Goal: Task Accomplishment & Management: Use online tool/utility

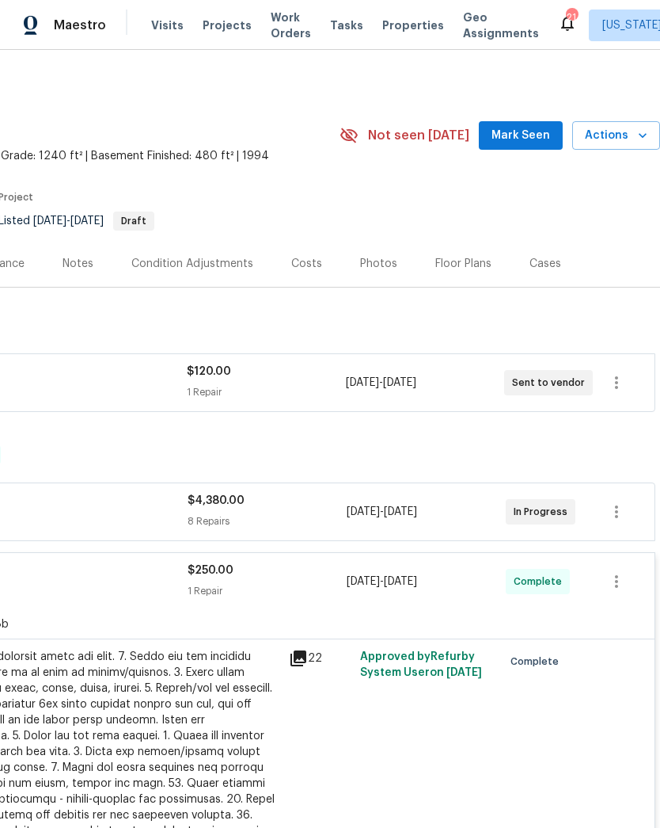
scroll to position [0, 234]
click at [634, 143] on span "Actions" at bounding box center [616, 136] width 63 height 20
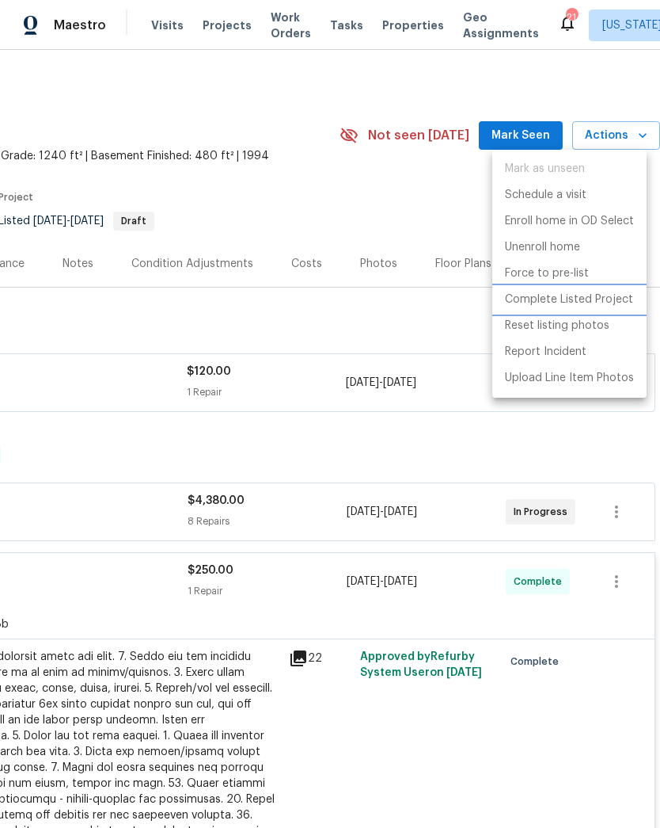
click at [615, 300] on p "Complete Listed Project" at bounding box center [569, 299] width 128 height 17
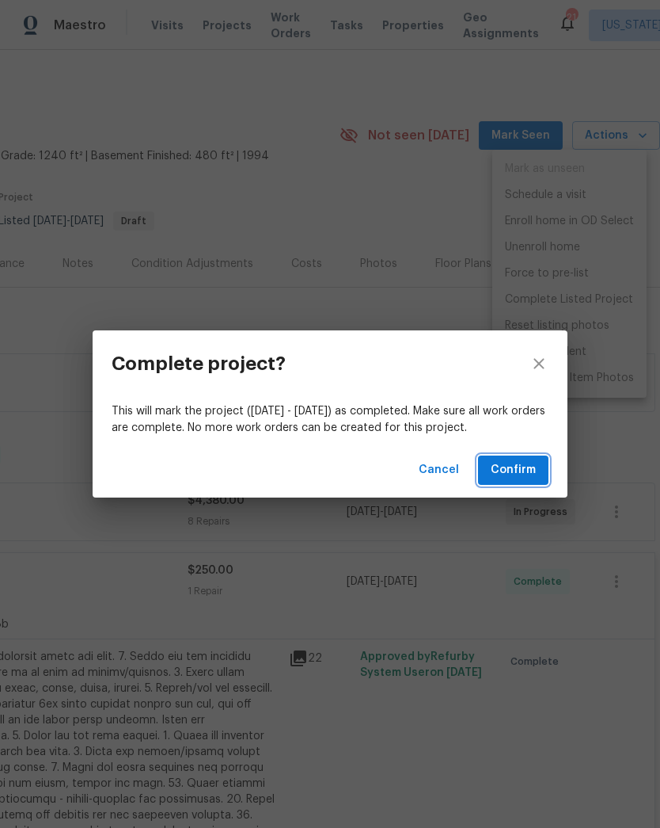
click at [521, 470] on span "Confirm" at bounding box center [513, 470] width 45 height 20
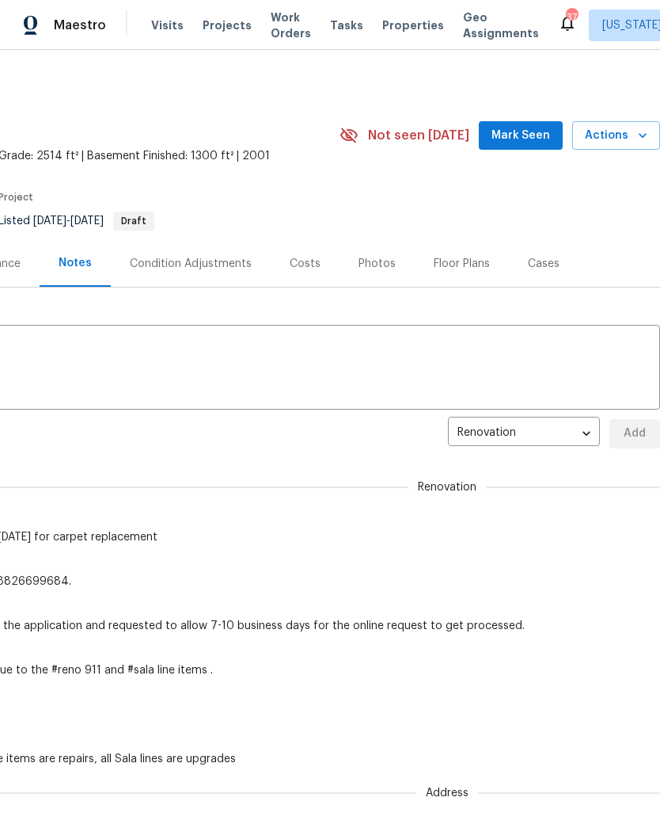
scroll to position [0, 234]
click at [634, 134] on span "Actions" at bounding box center [616, 136] width 63 height 20
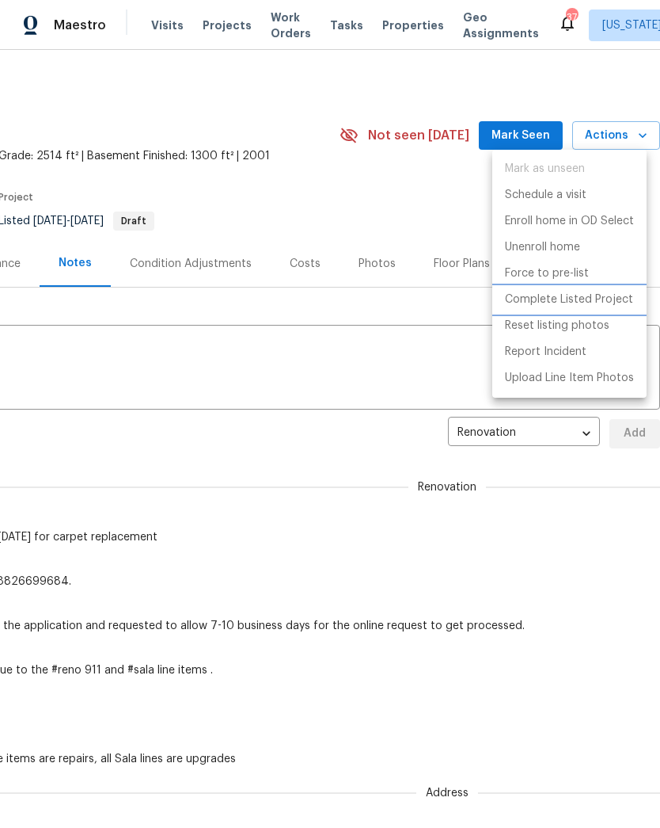
click at [623, 301] on p "Complete Listed Project" at bounding box center [569, 299] width 128 height 17
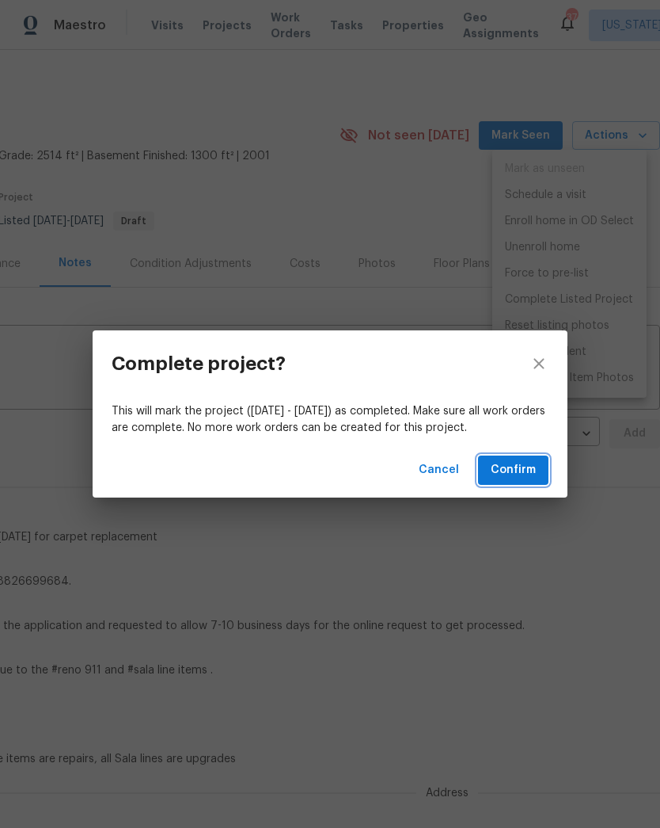
click at [519, 477] on span "Confirm" at bounding box center [513, 470] width 45 height 20
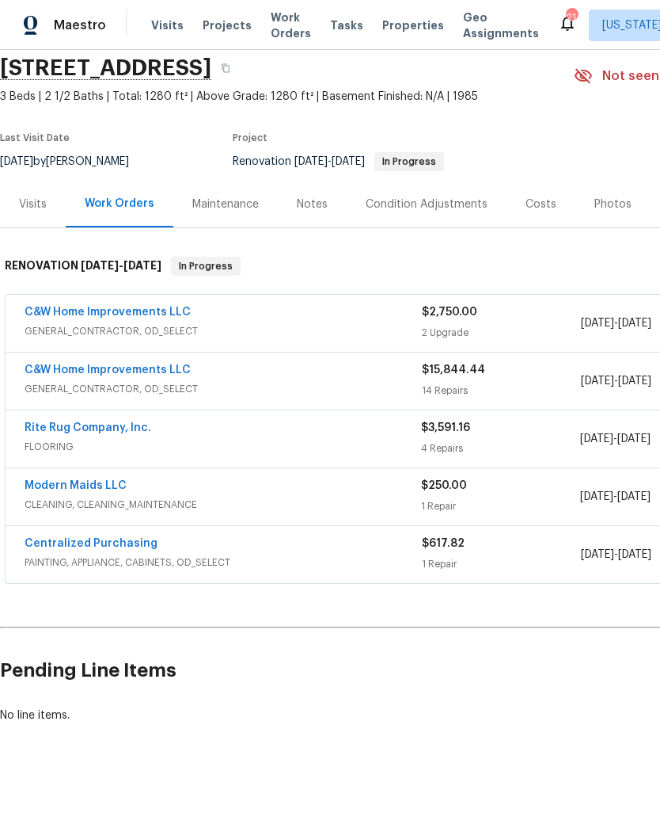
scroll to position [59, 0]
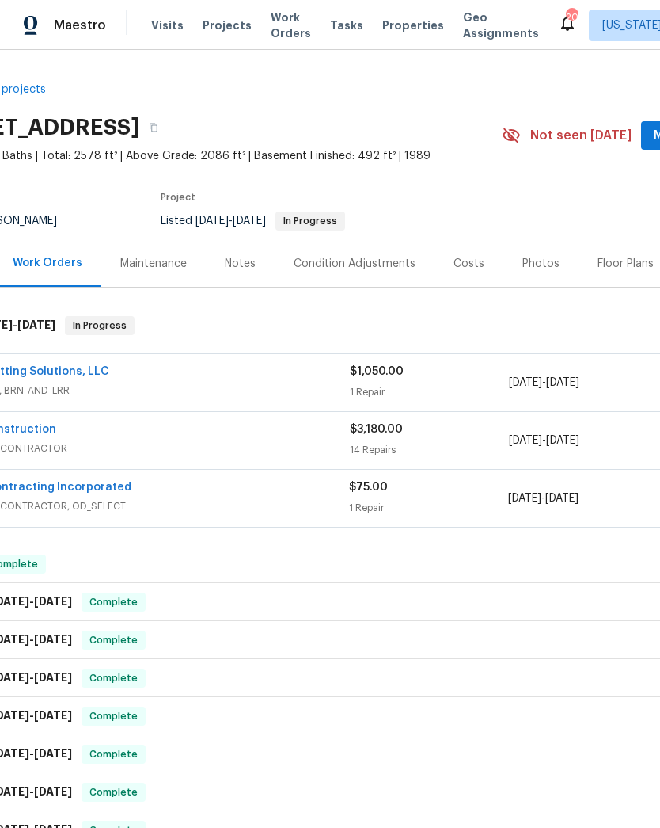
scroll to position [-2, 75]
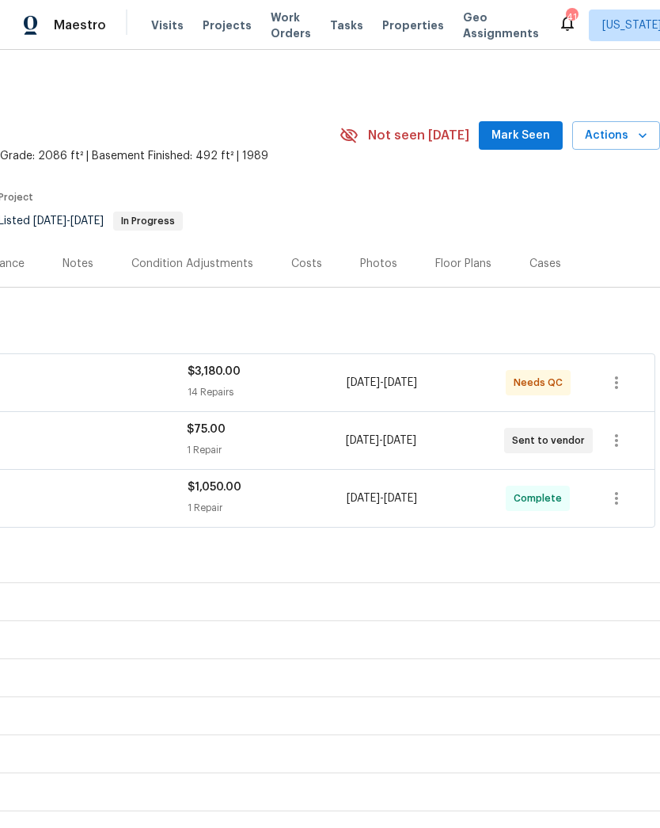
scroll to position [0, 234]
click at [245, 371] on div "$3,180.00" at bounding box center [267, 371] width 159 height 16
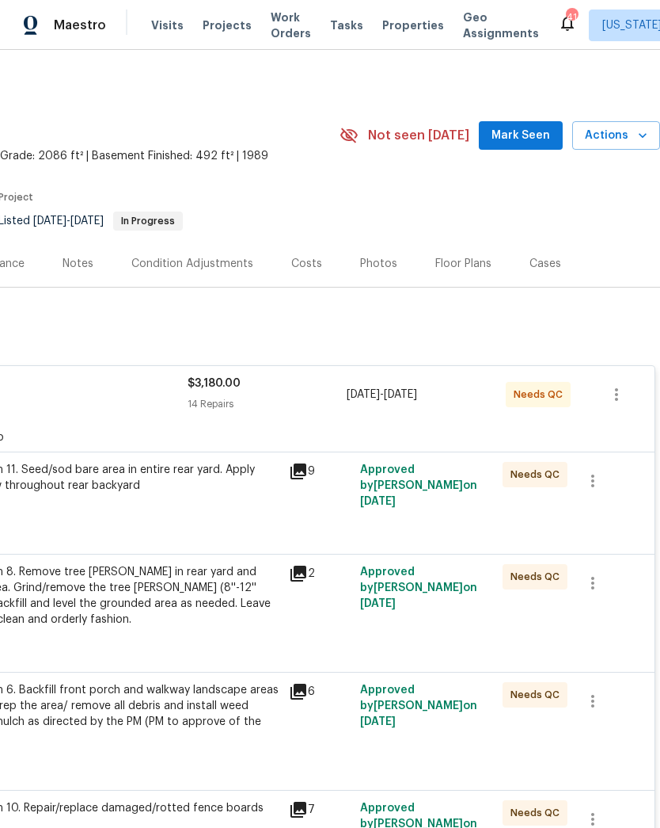
click at [202, 503] on div "HOA violation 11. Seed/sod bare area in entire rear yard. Apply seed & straw th…" at bounding box center [106, 486] width 347 height 48
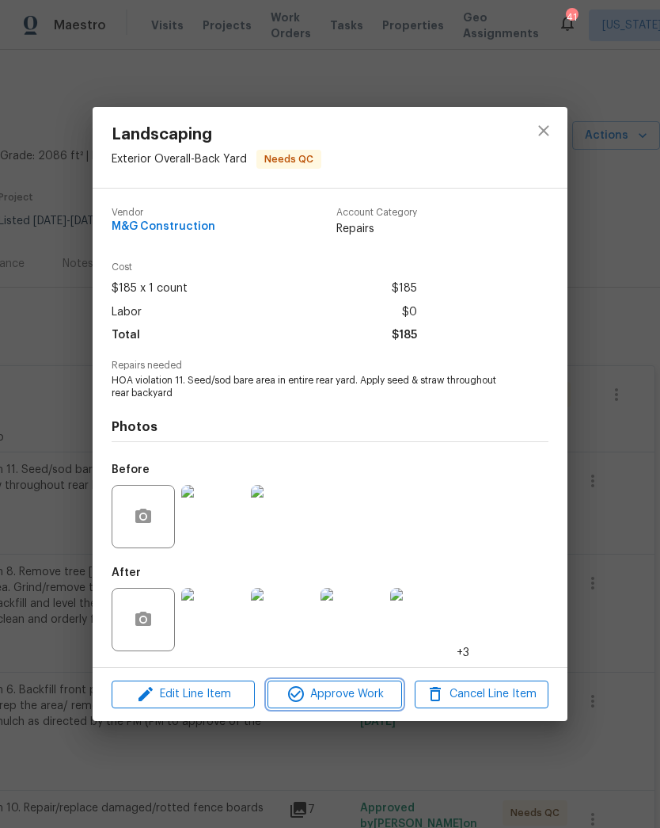
click at [360, 693] on span "Approve Work" at bounding box center [334, 694] width 124 height 20
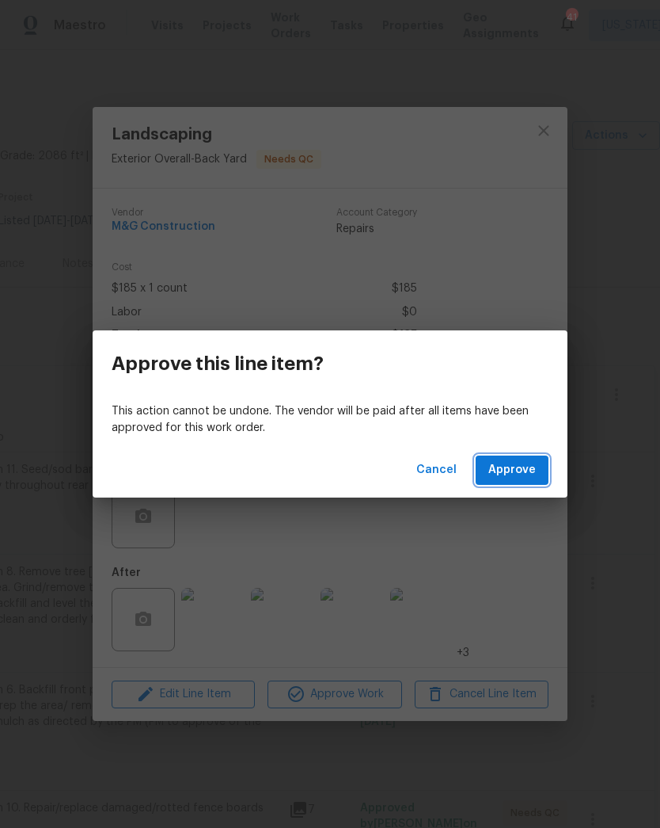
click at [521, 475] on span "Approve" at bounding box center [513, 470] width 48 height 20
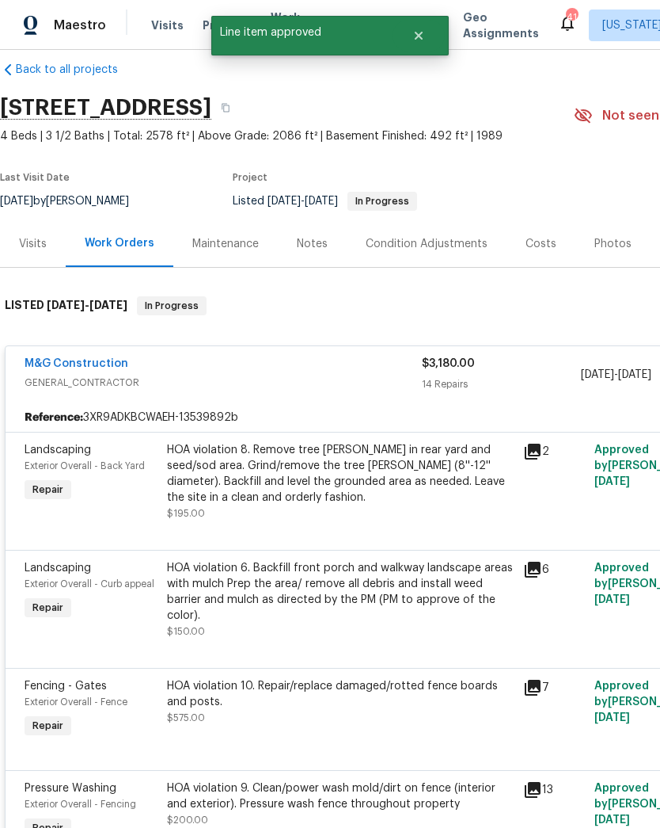
scroll to position [20, 0]
click at [375, 498] on div "HOA violation 8. Remove tree [PERSON_NAME] in rear yard and seed/sod area. Grin…" at bounding box center [340, 473] width 347 height 63
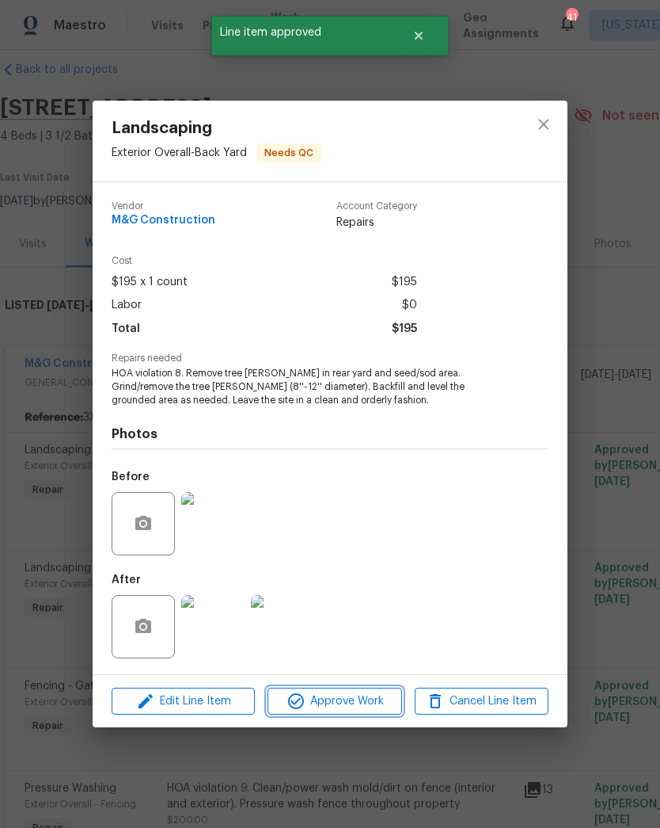
click at [368, 697] on span "Approve Work" at bounding box center [334, 701] width 124 height 20
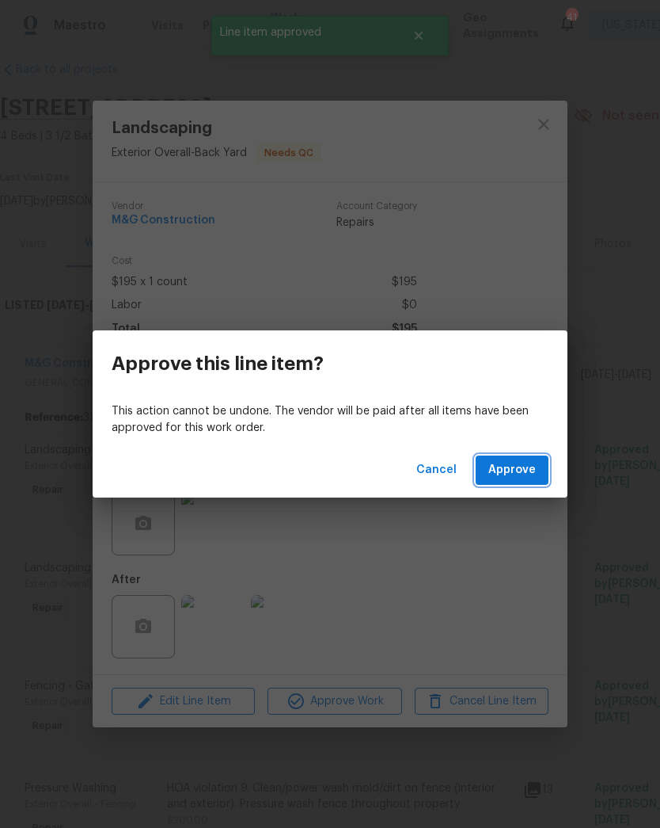
click at [527, 463] on span "Approve" at bounding box center [513, 470] width 48 height 20
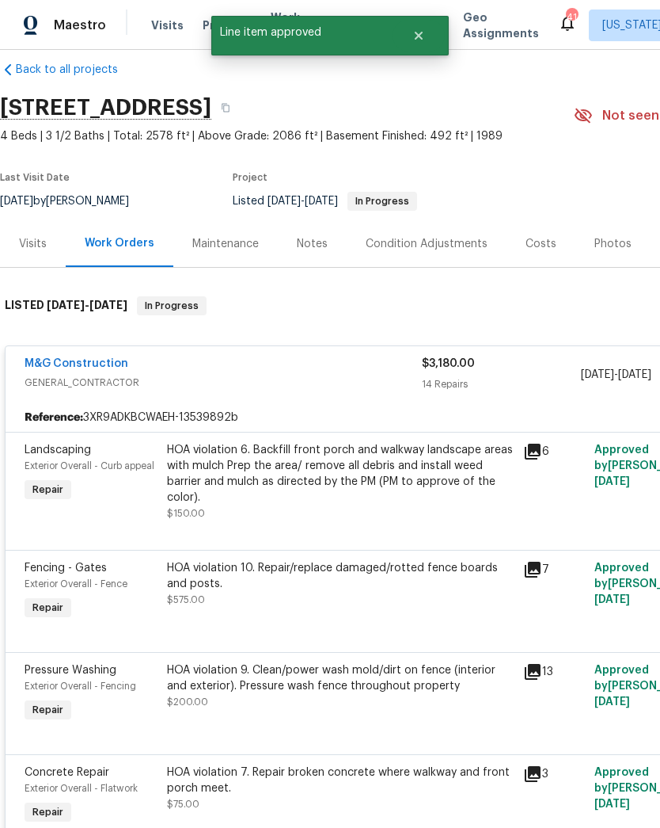
click at [381, 492] on div "HOA violation 6. Backfill front porch and walkway landscape areas with mulch Pr…" at bounding box center [340, 473] width 347 height 63
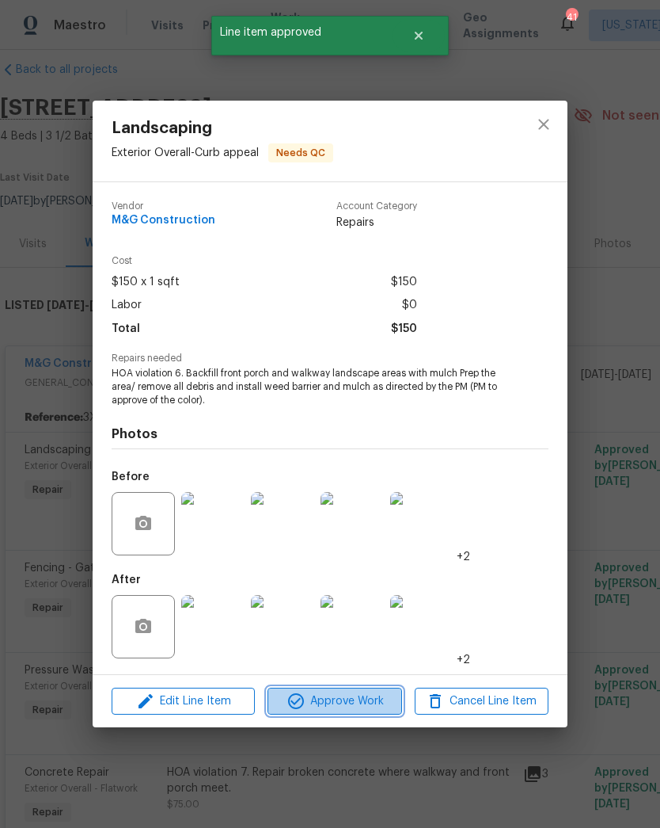
click at [379, 703] on span "Approve Work" at bounding box center [334, 701] width 124 height 20
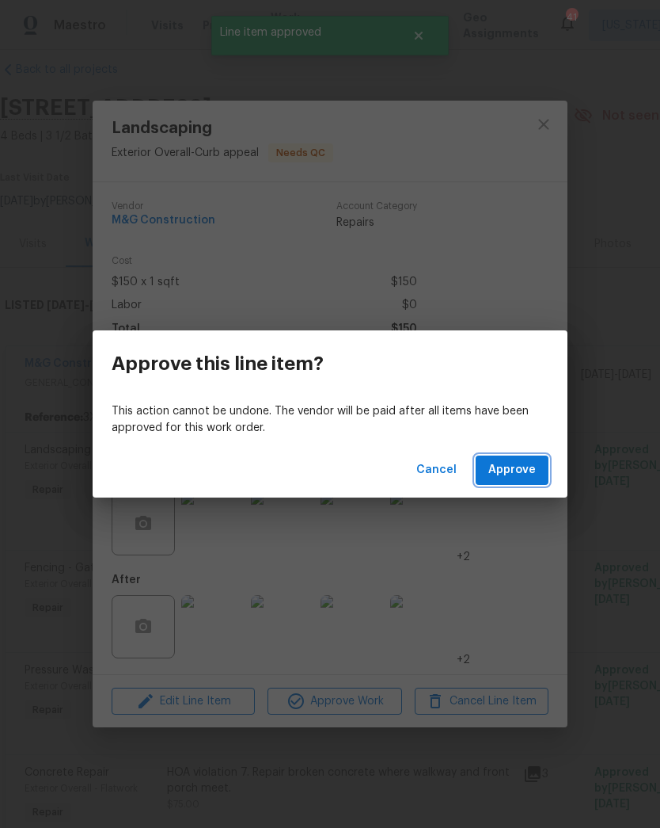
click at [517, 475] on span "Approve" at bounding box center [513, 470] width 48 height 20
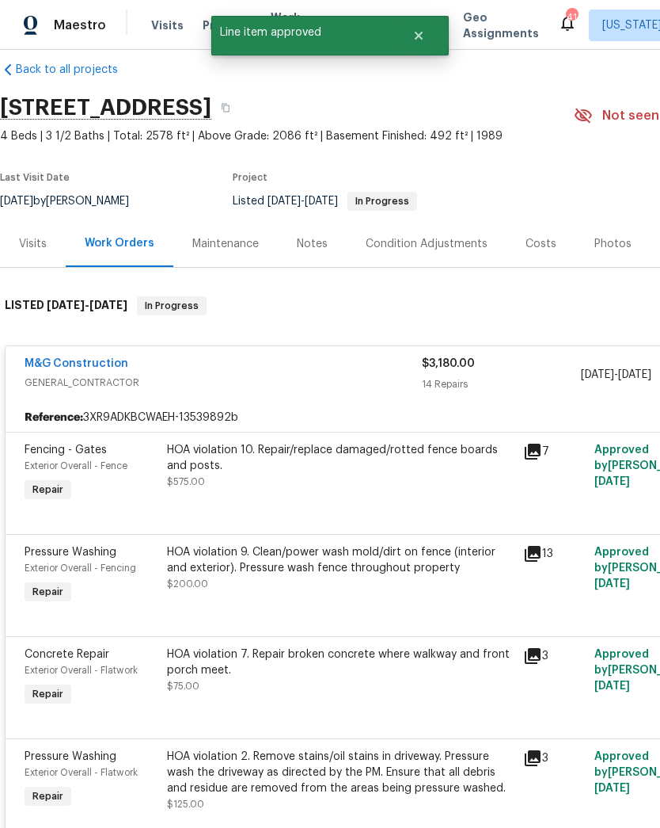
click at [386, 493] on div "HOA violation 10. Repair/replace damaged/rotted fence boards and posts. $575.00" at bounding box center [340, 473] width 356 height 73
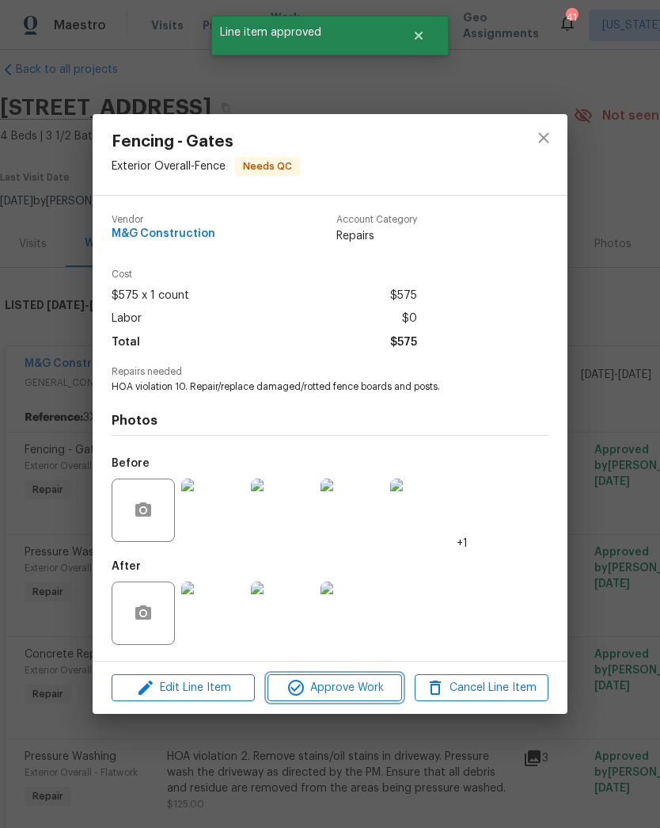
click at [367, 683] on span "Approve Work" at bounding box center [334, 688] width 124 height 20
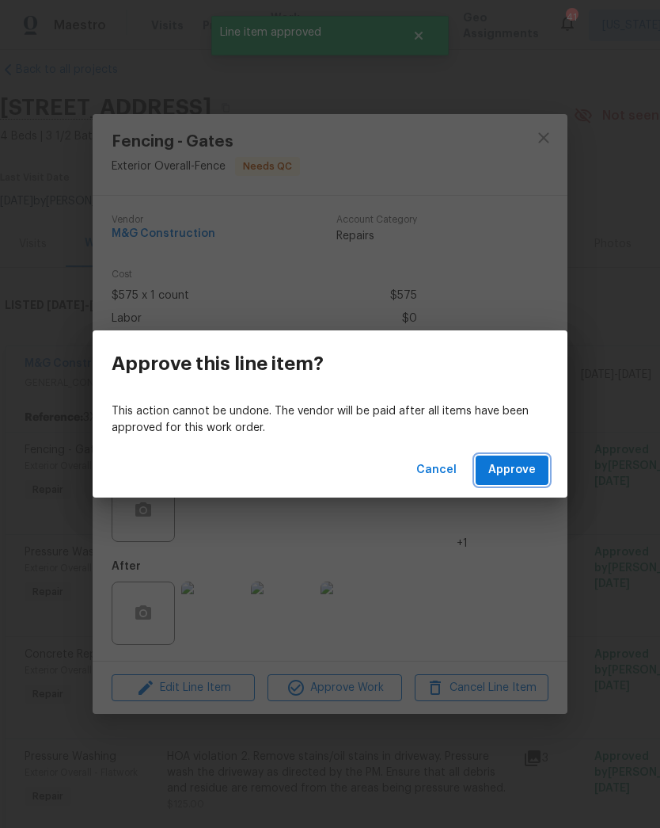
click at [532, 473] on span "Approve" at bounding box center [513, 470] width 48 height 20
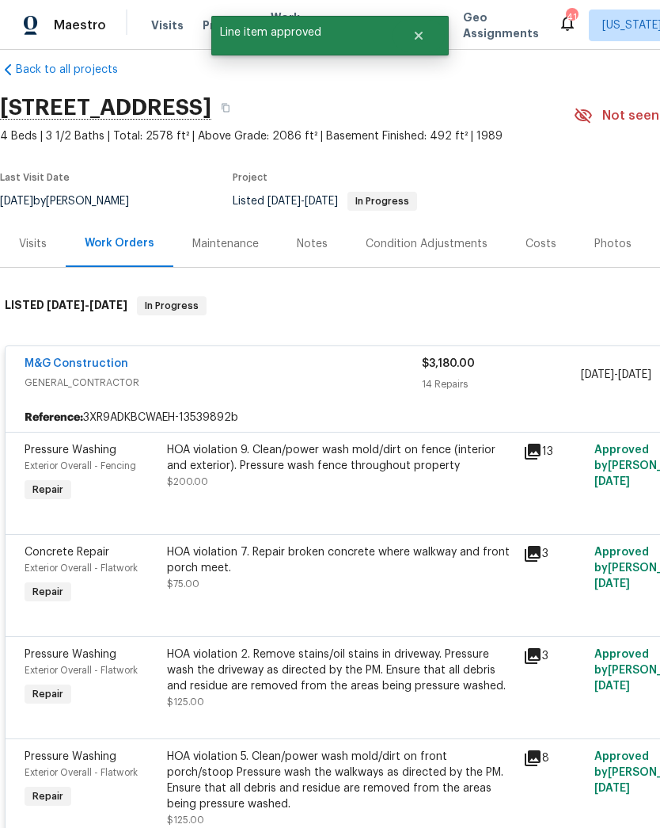
click at [394, 482] on div "HOA violation 9. Clean/power wash mold/dirt on fence (interior and exterior). P…" at bounding box center [340, 466] width 347 height 48
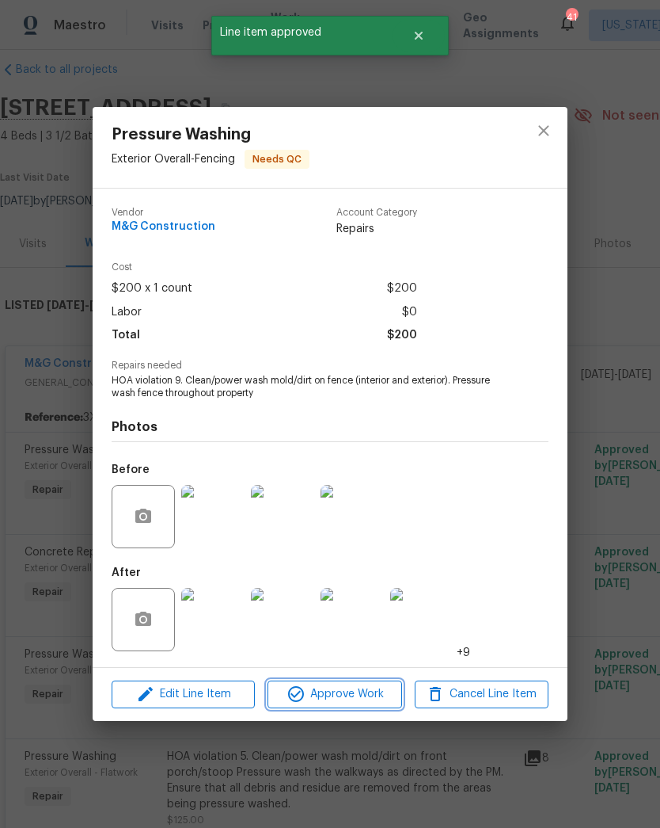
click at [380, 702] on span "Approve Work" at bounding box center [334, 694] width 124 height 20
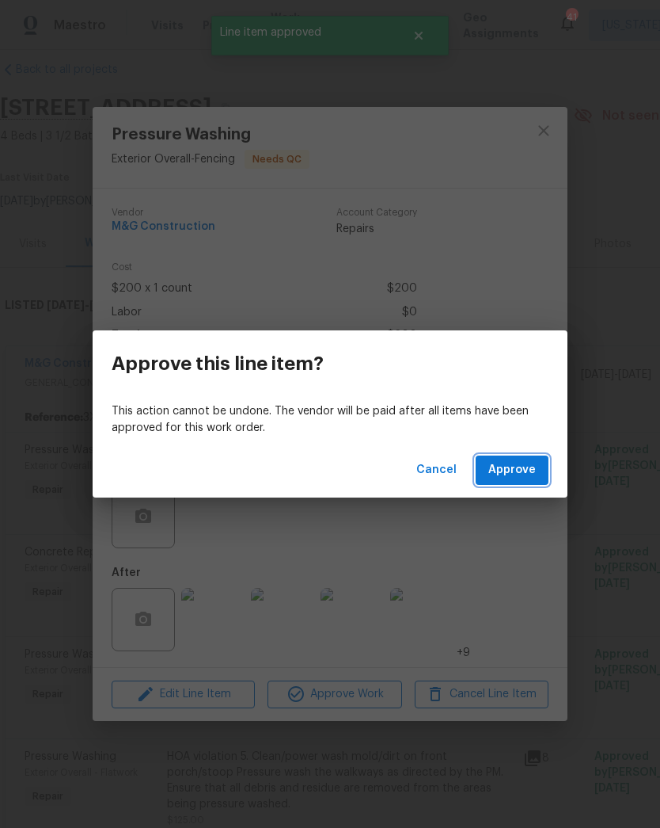
click at [520, 477] on span "Approve" at bounding box center [513, 470] width 48 height 20
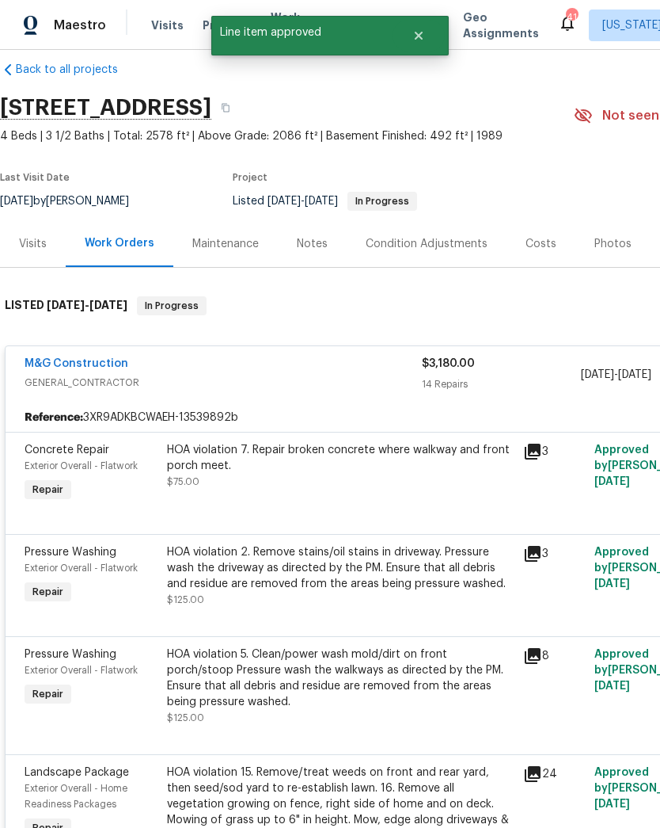
click at [379, 485] on div "HOA violation 7. Repair broken concrete where walkway and front porch meet. $75…" at bounding box center [340, 466] width 347 height 48
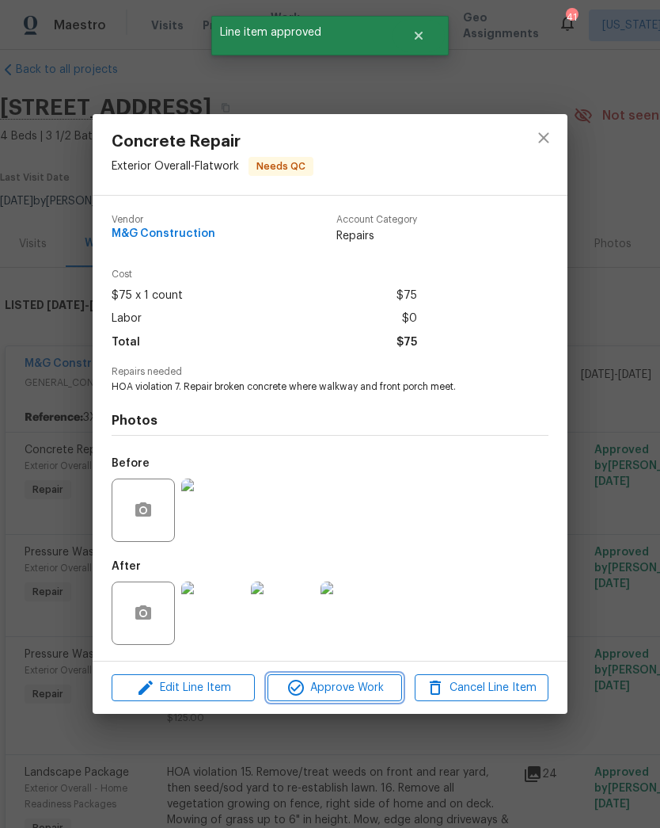
click at [371, 696] on span "Approve Work" at bounding box center [334, 688] width 124 height 20
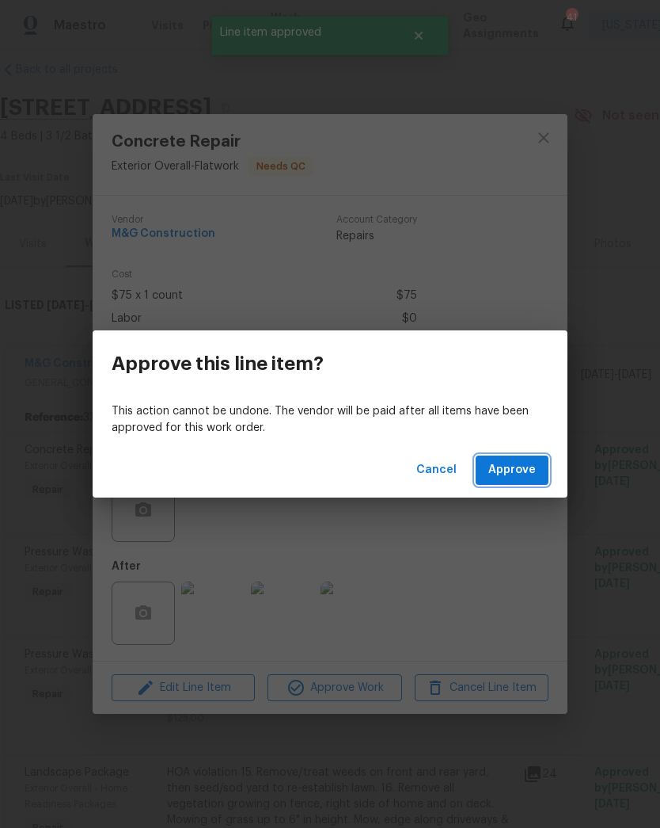
click at [534, 469] on span "Approve" at bounding box center [513, 470] width 48 height 20
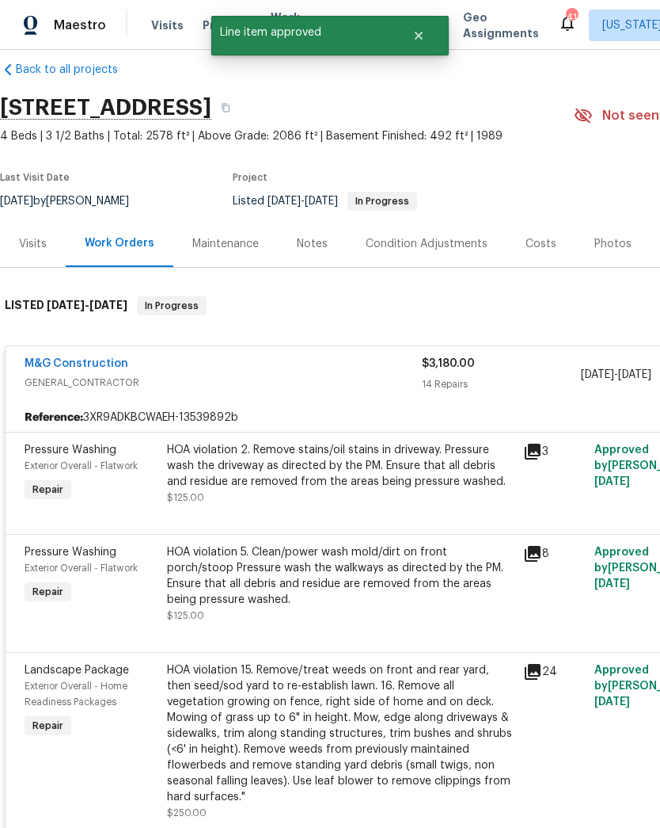
click at [382, 492] on div "HOA violation 2. Remove stains/oil stains in driveway. Pressure wash the drivew…" at bounding box center [340, 473] width 347 height 63
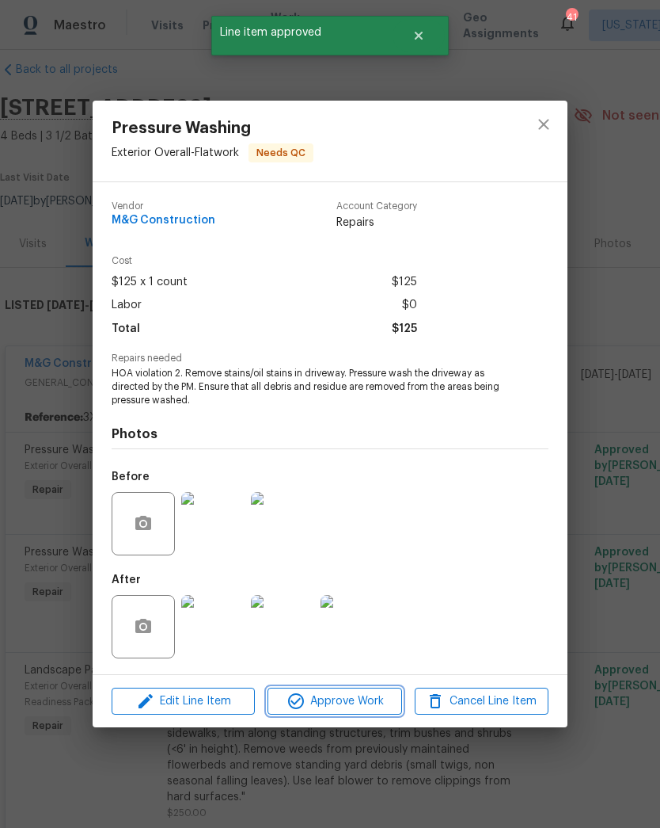
click at [365, 713] on button "Approve Work" at bounding box center [335, 701] width 134 height 28
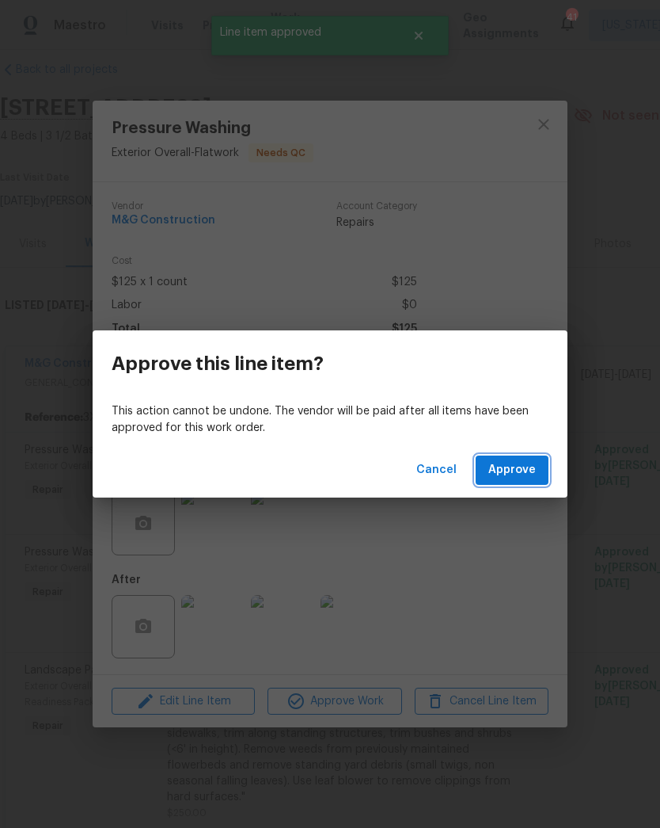
click at [526, 474] on span "Approve" at bounding box center [513, 470] width 48 height 20
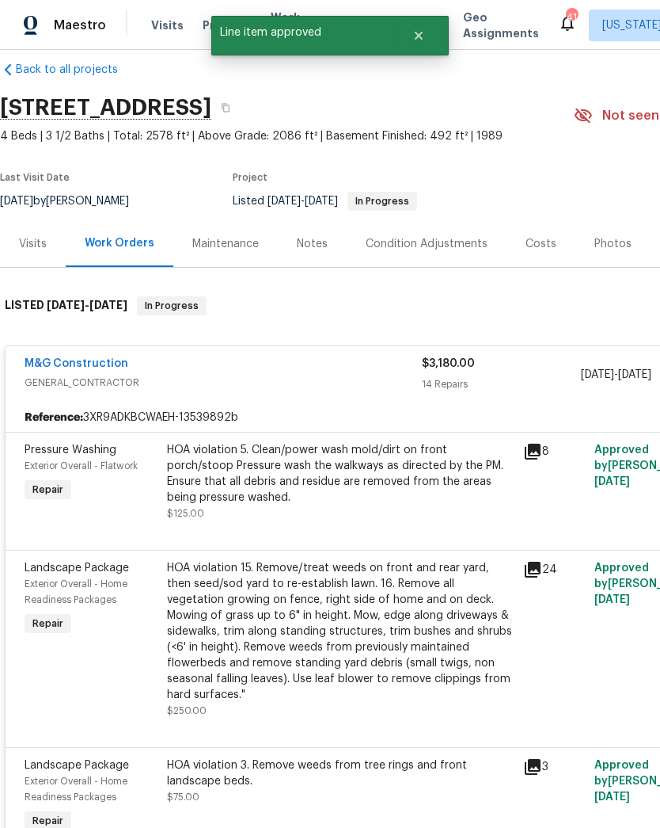
click at [398, 486] on div "HOA violation 5. Clean/power wash mold/dirt on front porch/stoop Pressure wash …" at bounding box center [340, 473] width 347 height 63
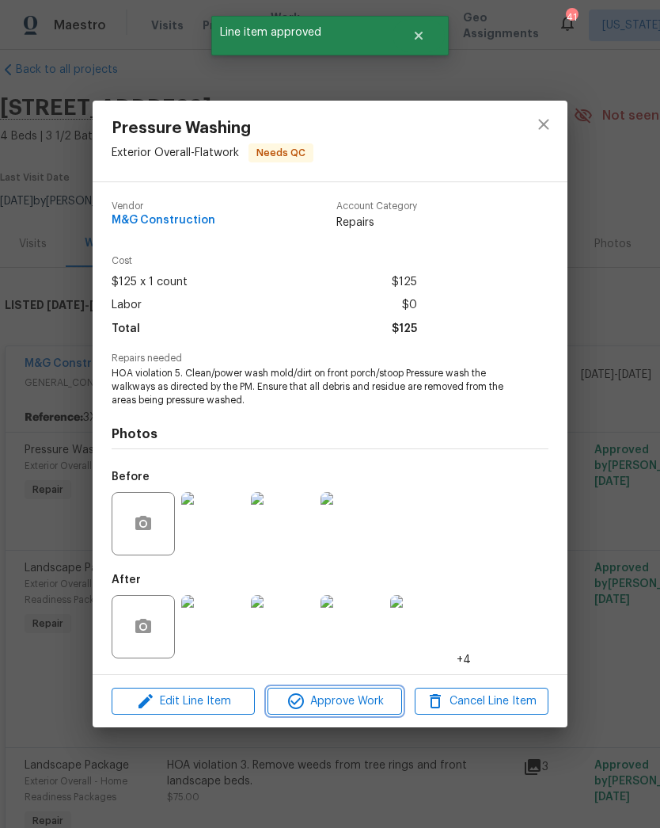
click at [374, 705] on span "Approve Work" at bounding box center [334, 701] width 124 height 20
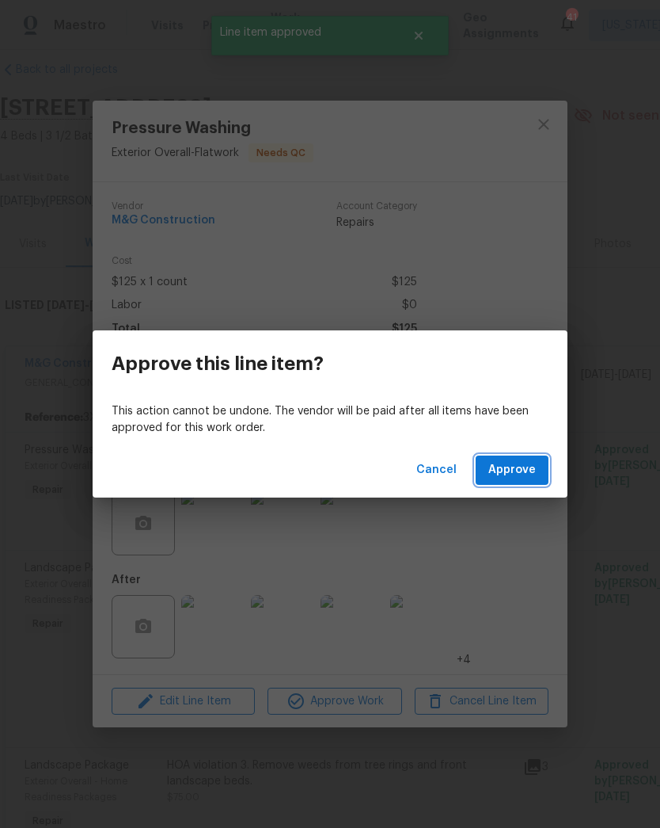
click at [525, 474] on span "Approve" at bounding box center [513, 470] width 48 height 20
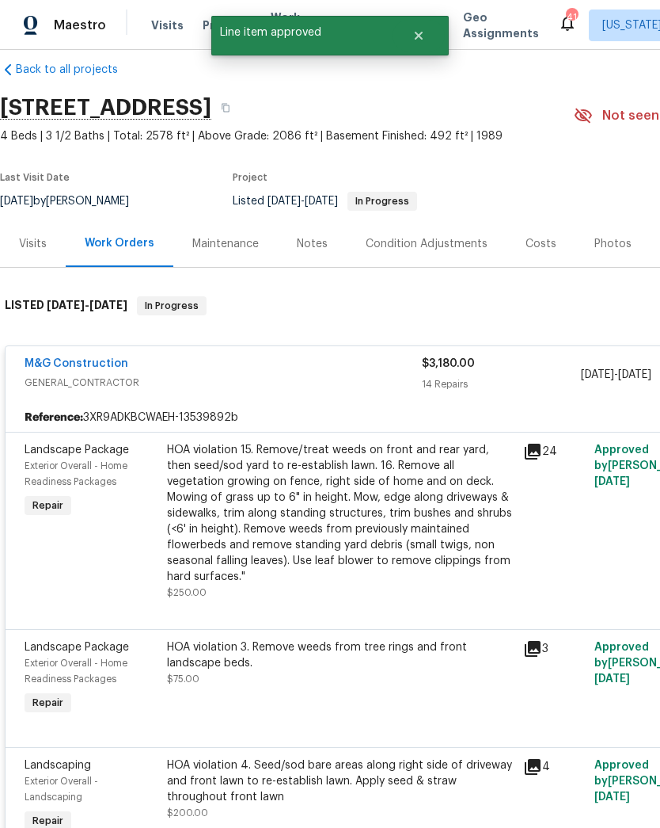
click at [399, 508] on div "HOA violation 15. Remove/treat weeds on front and rear yard, then seed/sod yard…" at bounding box center [340, 513] width 347 height 143
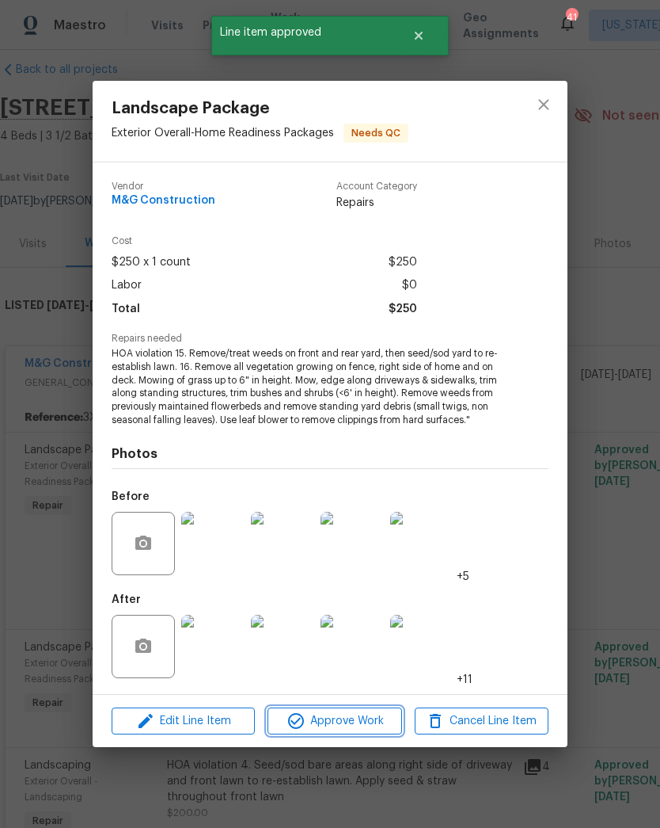
click at [375, 725] on span "Approve Work" at bounding box center [334, 721] width 124 height 20
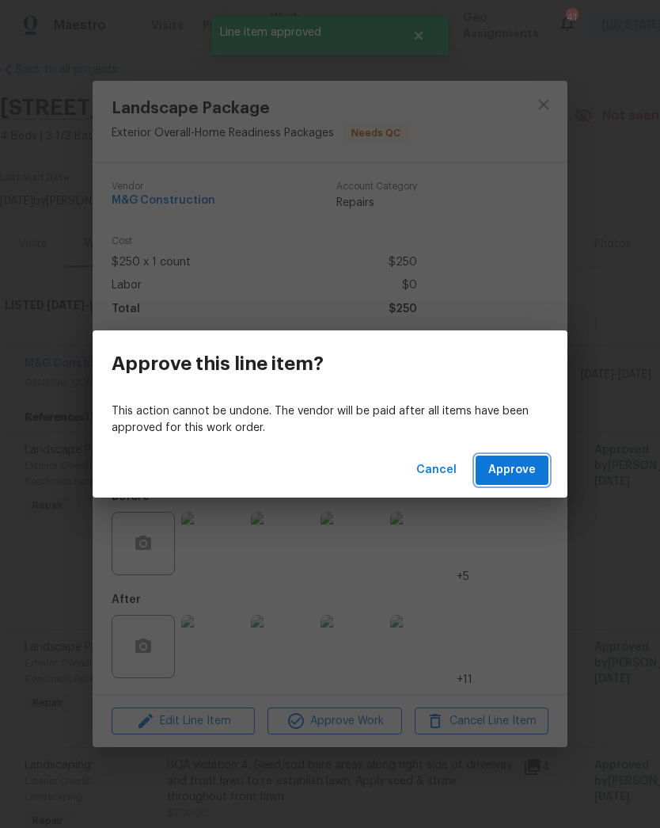
click at [528, 472] on span "Approve" at bounding box center [513, 470] width 48 height 20
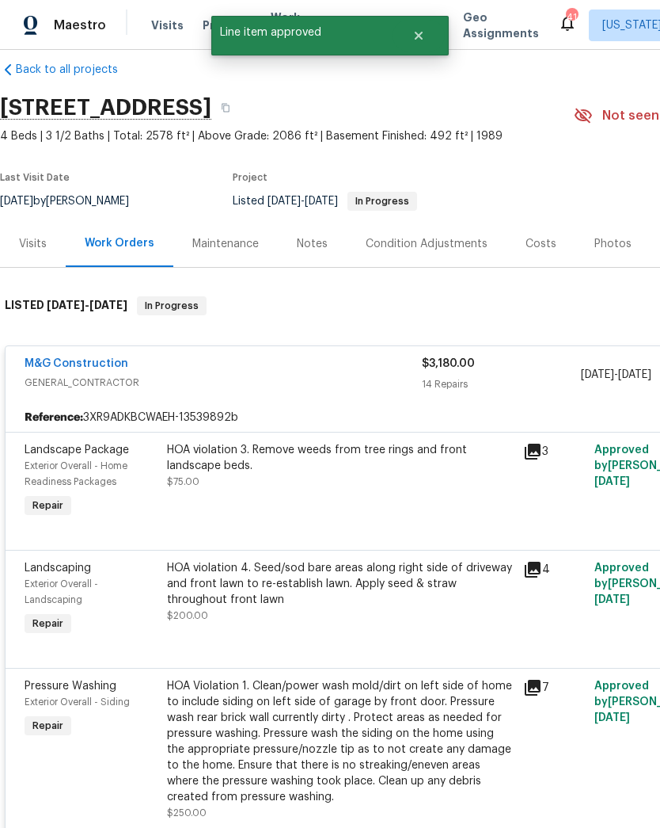
click at [387, 487] on div "HOA violation 3. Remove weeds from tree rings and front landscape beds. $75.00" at bounding box center [340, 466] width 347 height 48
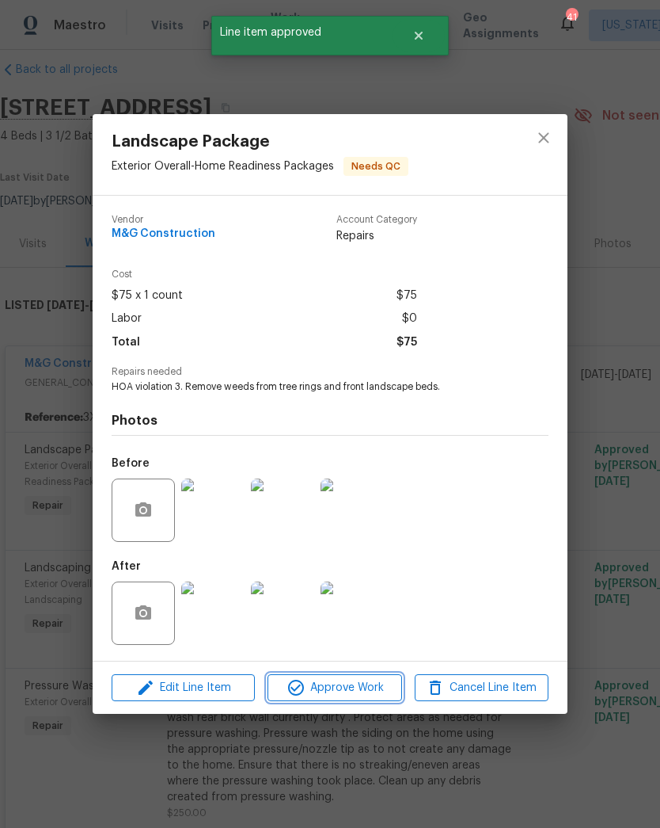
click at [376, 694] on span "Approve Work" at bounding box center [334, 688] width 124 height 20
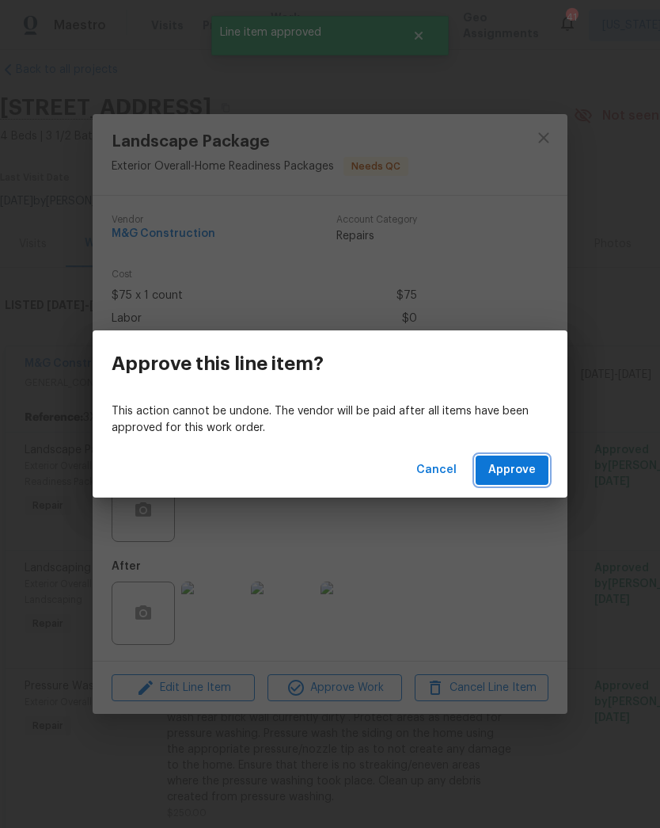
click at [517, 478] on span "Approve" at bounding box center [513, 470] width 48 height 20
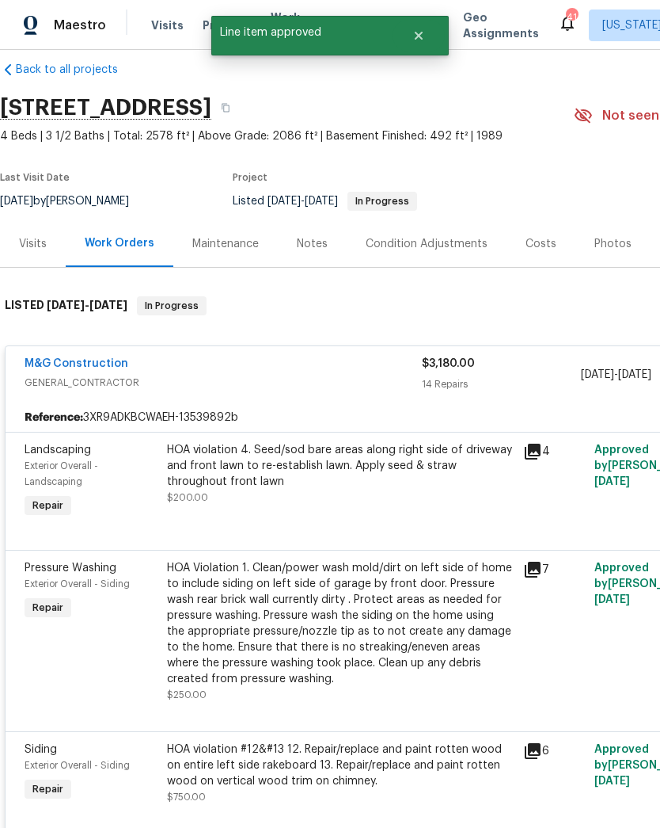
click at [386, 492] on div "HOA violation 4. Seed/sod bare areas along right side of driveway and front law…" at bounding box center [340, 473] width 347 height 63
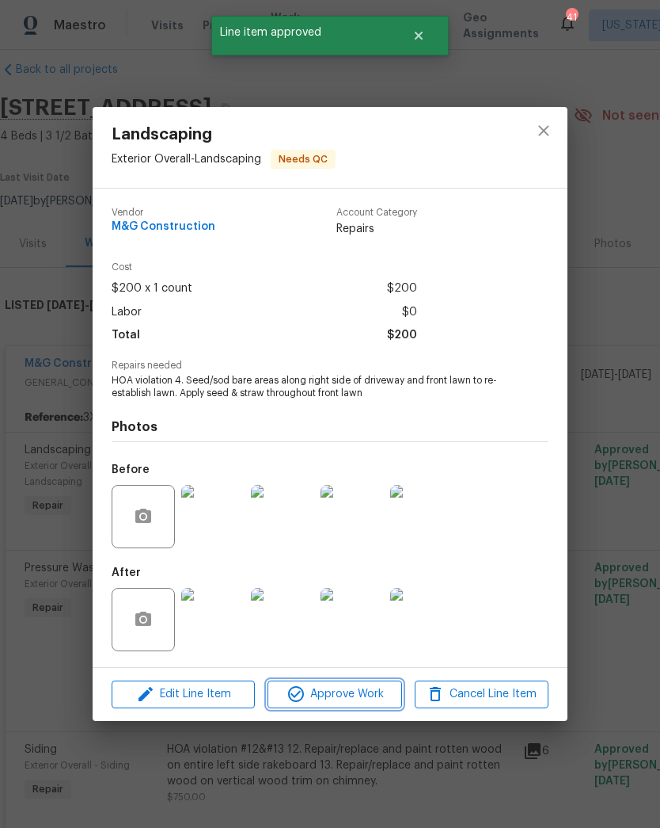
click at [370, 697] on span "Approve Work" at bounding box center [334, 694] width 124 height 20
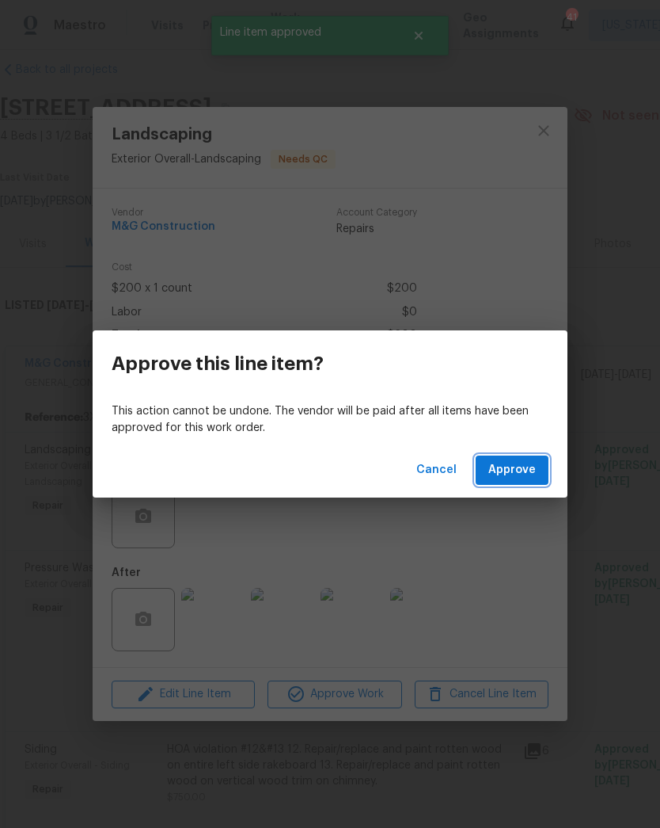
click at [527, 474] on span "Approve" at bounding box center [513, 470] width 48 height 20
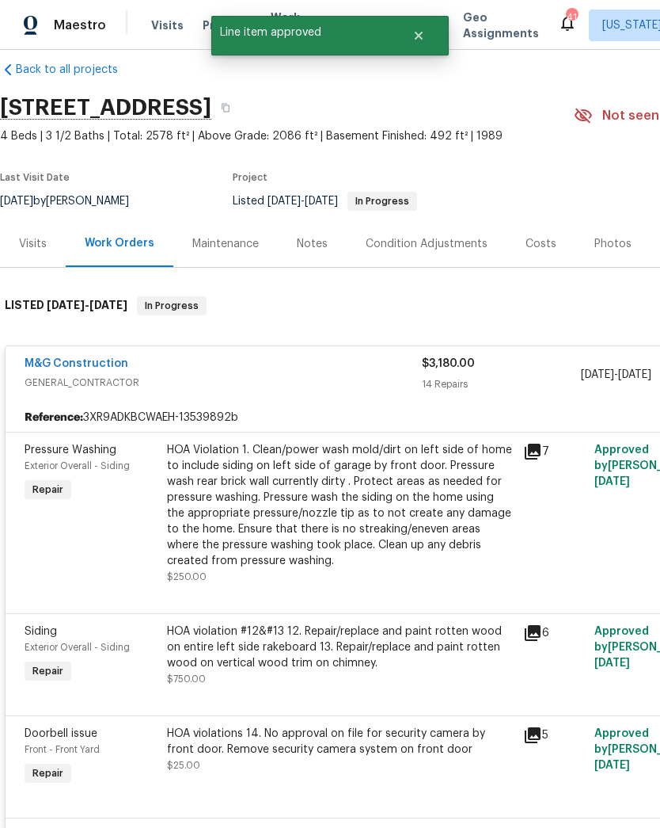
click at [384, 503] on div "HOA Violation 1. Clean/power wash mold/dirt on left side of home to include sid…" at bounding box center [340, 505] width 347 height 127
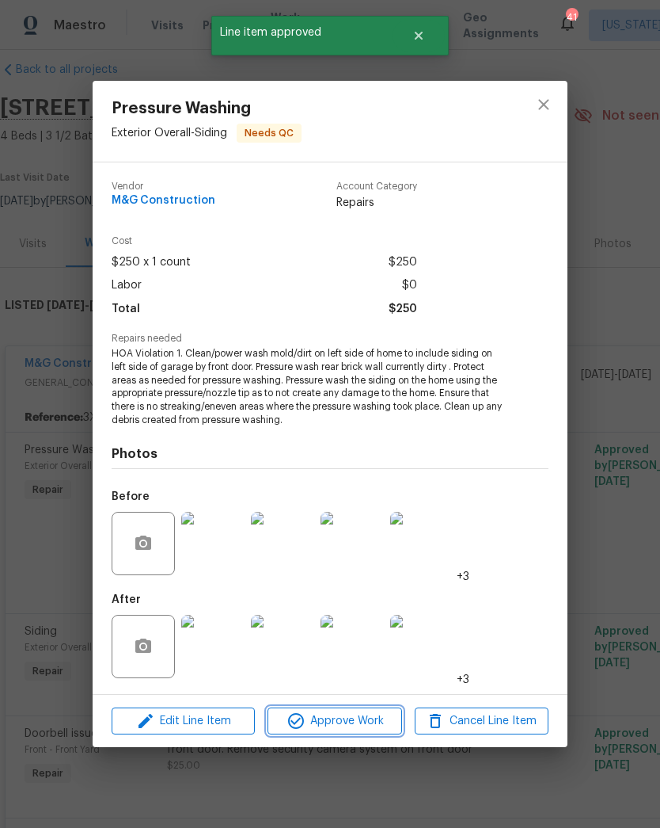
click at [384, 714] on span "Approve Work" at bounding box center [334, 721] width 124 height 20
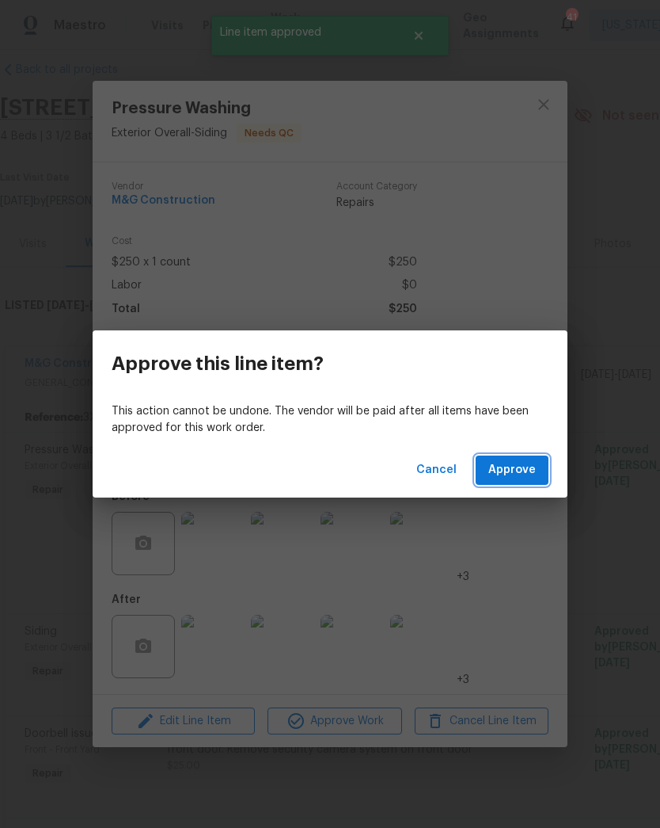
click at [527, 466] on span "Approve" at bounding box center [513, 470] width 48 height 20
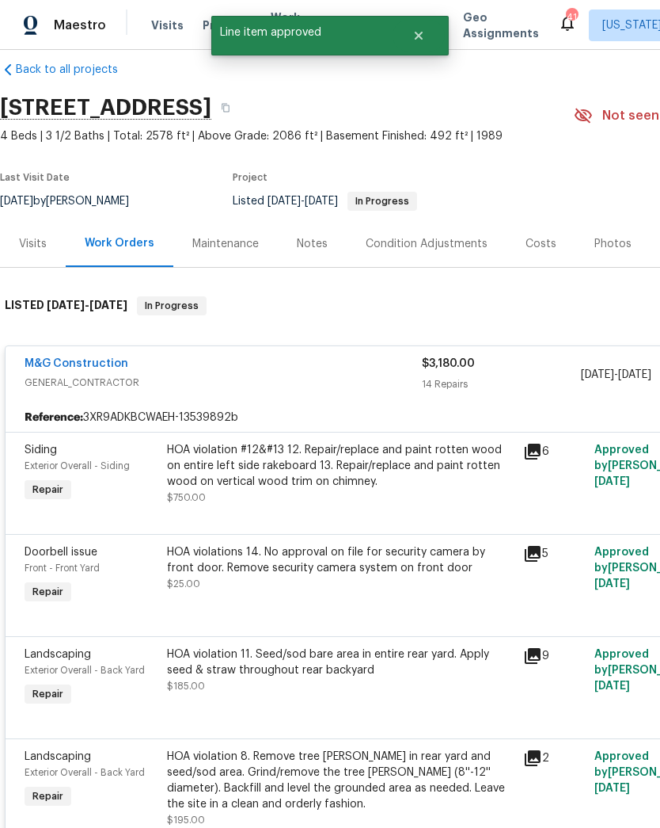
click at [386, 504] on div "HOA violation #12&#13 12. Repair/replace and paint rotten wood on entire left s…" at bounding box center [340, 473] width 347 height 63
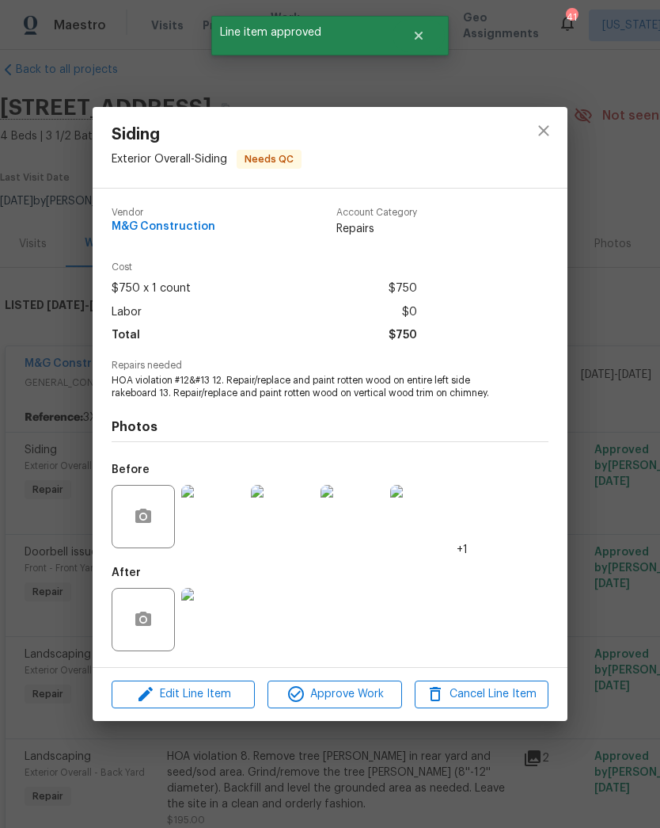
click at [370, 698] on span "Approve Work" at bounding box center [334, 694] width 124 height 20
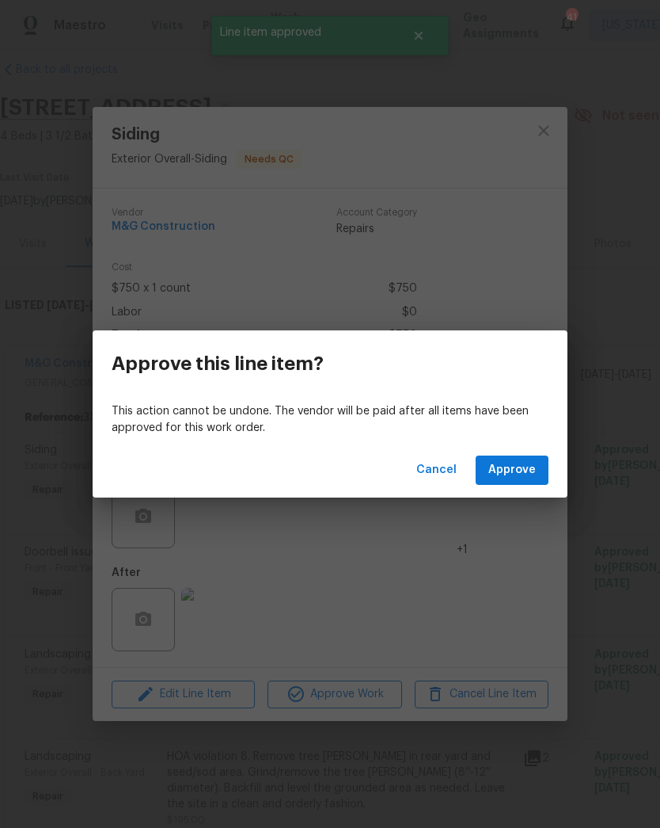
click at [524, 472] on span "Approve" at bounding box center [513, 470] width 48 height 20
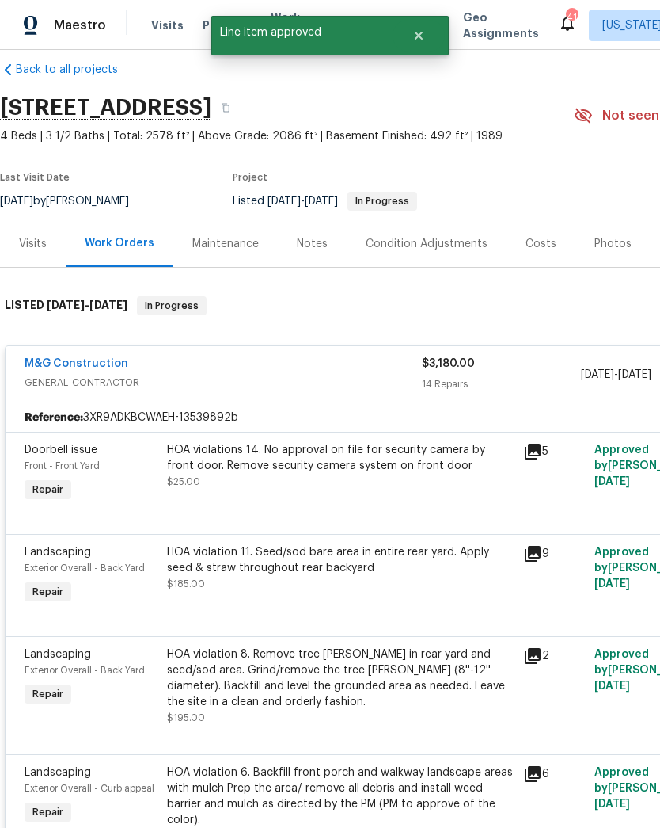
click at [378, 502] on div "HOA violations 14. No approval on file for security camera by front door. Remov…" at bounding box center [340, 473] width 356 height 73
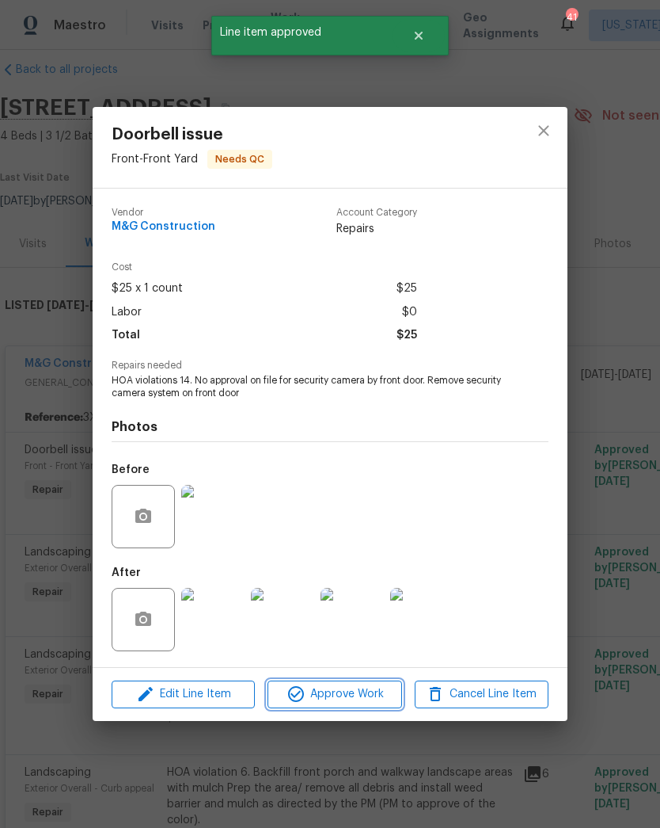
click at [361, 693] on span "Approve Work" at bounding box center [334, 694] width 124 height 20
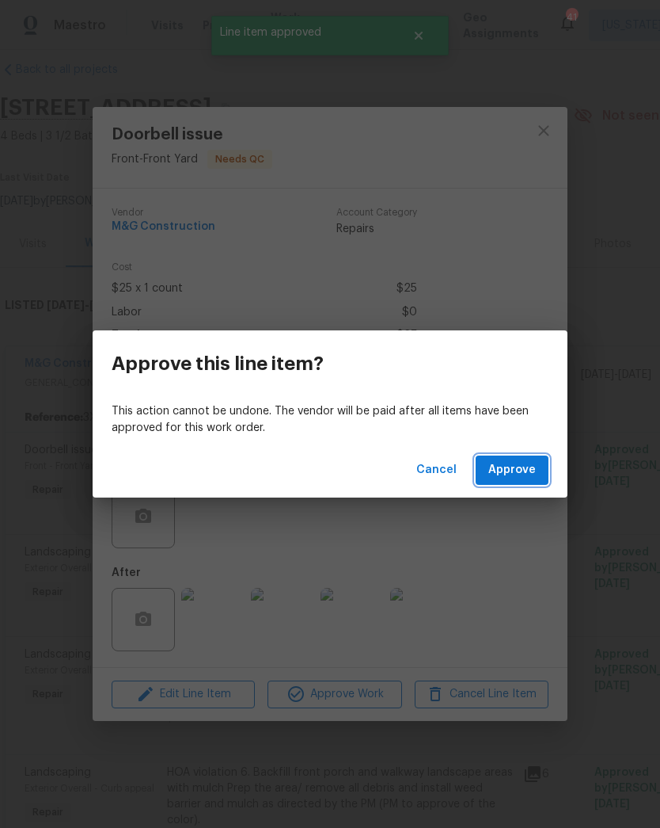
click at [529, 464] on span "Approve" at bounding box center [513, 470] width 48 height 20
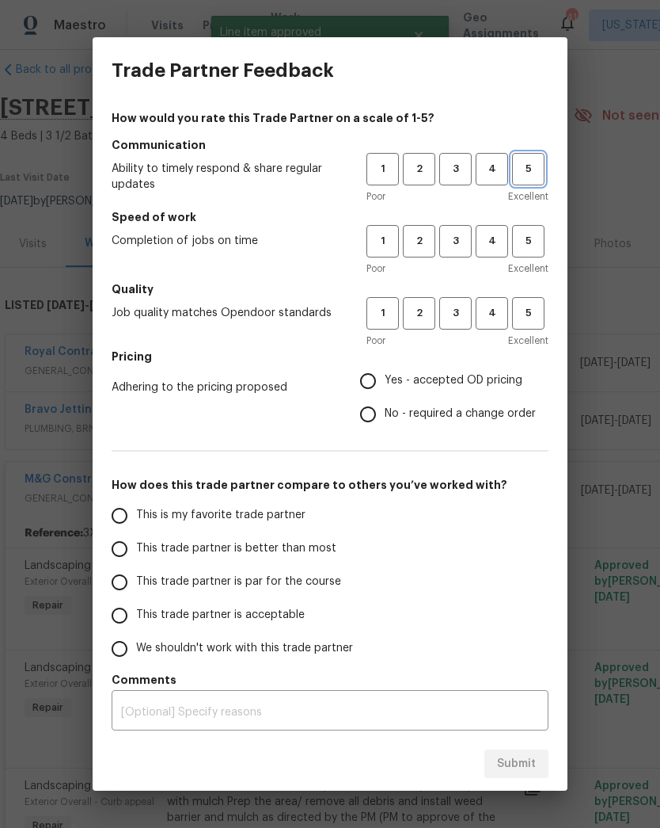
click at [525, 180] on button "5" at bounding box center [528, 169] width 32 height 32
click at [523, 245] on span "5" at bounding box center [528, 241] width 29 height 18
click at [531, 303] on button "5" at bounding box center [528, 313] width 32 height 32
click at [382, 377] on input "Yes - accepted OD pricing" at bounding box center [368, 380] width 33 height 33
radio input "true"
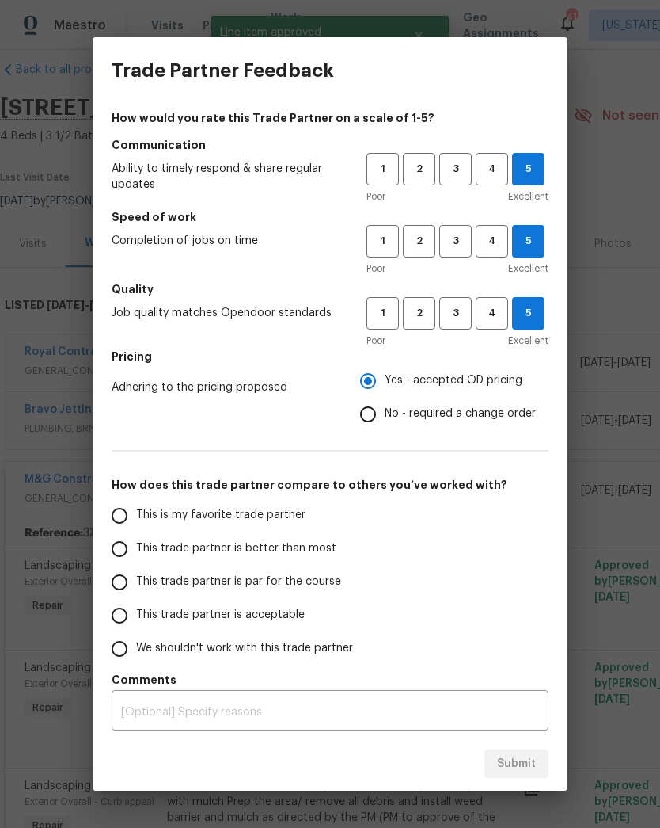
click at [133, 516] on input "This is my favorite trade partner" at bounding box center [119, 515] width 33 height 33
click at [523, 771] on span "Submit" at bounding box center [516, 764] width 39 height 20
radio input "true"
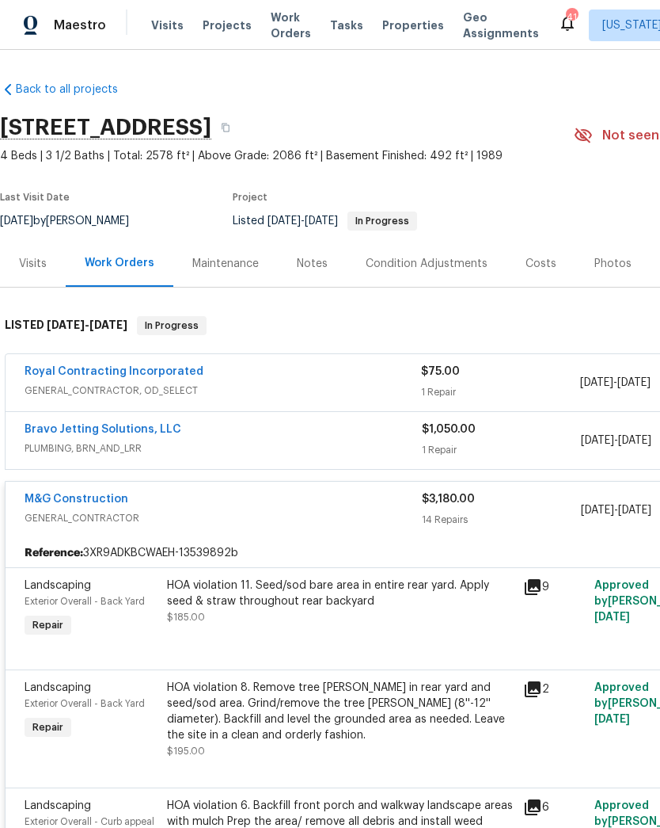
scroll to position [0, 0]
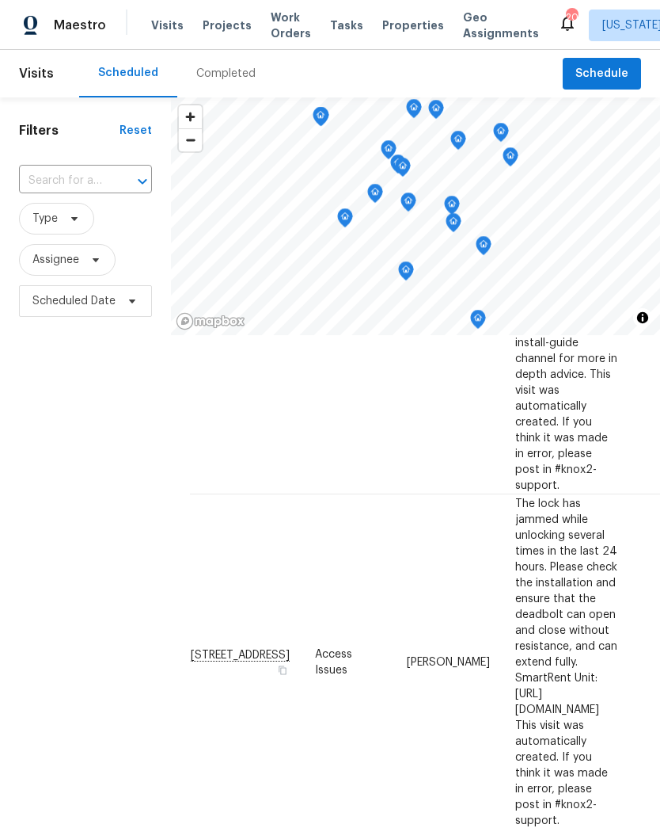
scroll to position [355, 0]
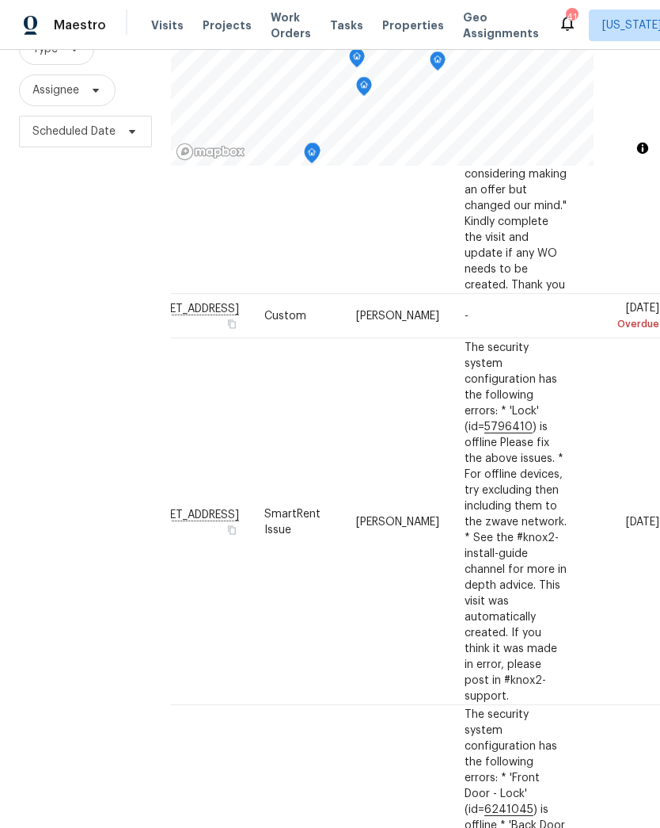
scroll to position [1718, 159]
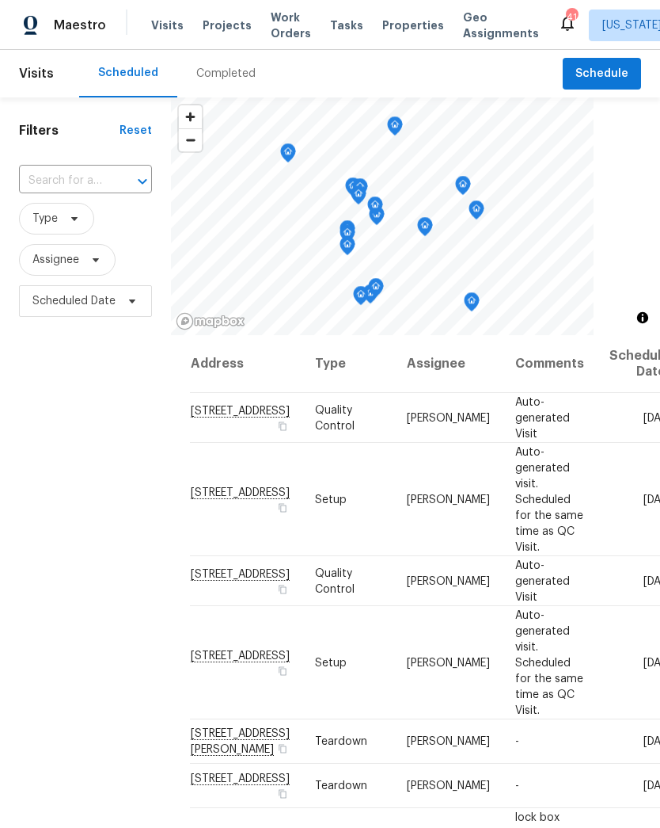
scroll to position [0, 0]
click at [0, 0] on span at bounding box center [0, 0] width 0 height 0
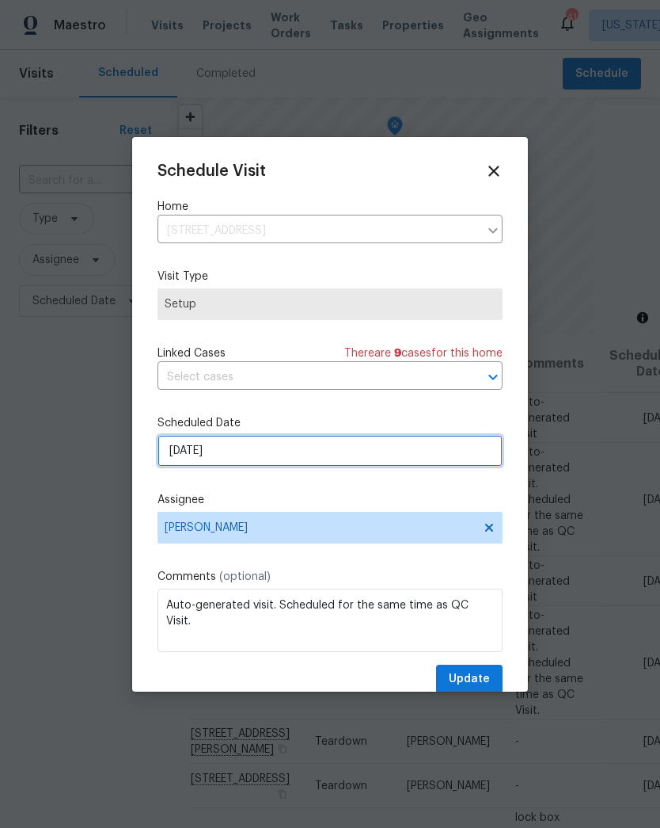
click at [481, 465] on input "[DATE]" at bounding box center [330, 451] width 345 height 32
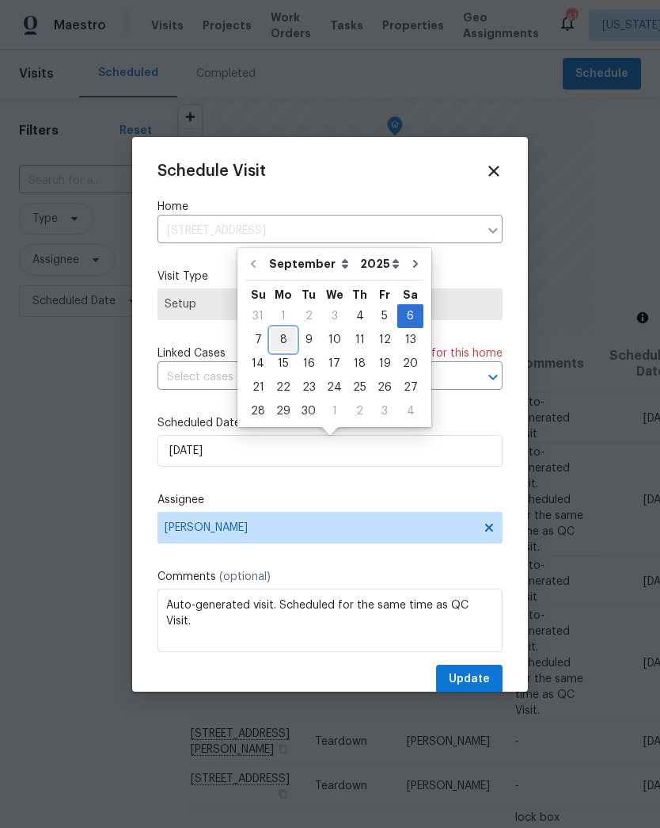
click at [277, 343] on div "8" at bounding box center [283, 340] width 25 height 22
type input "9/8/2025"
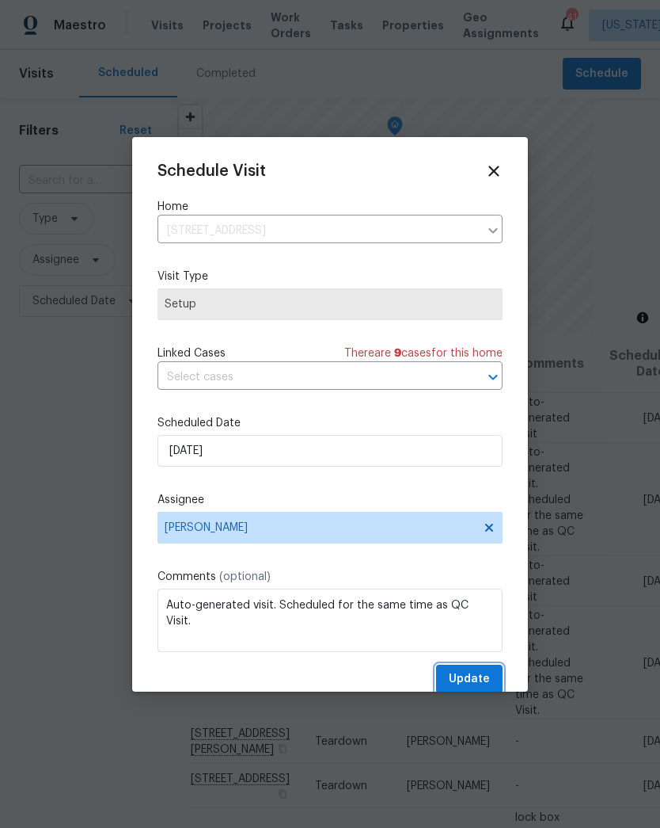
click at [478, 679] on span "Update" at bounding box center [469, 679] width 41 height 20
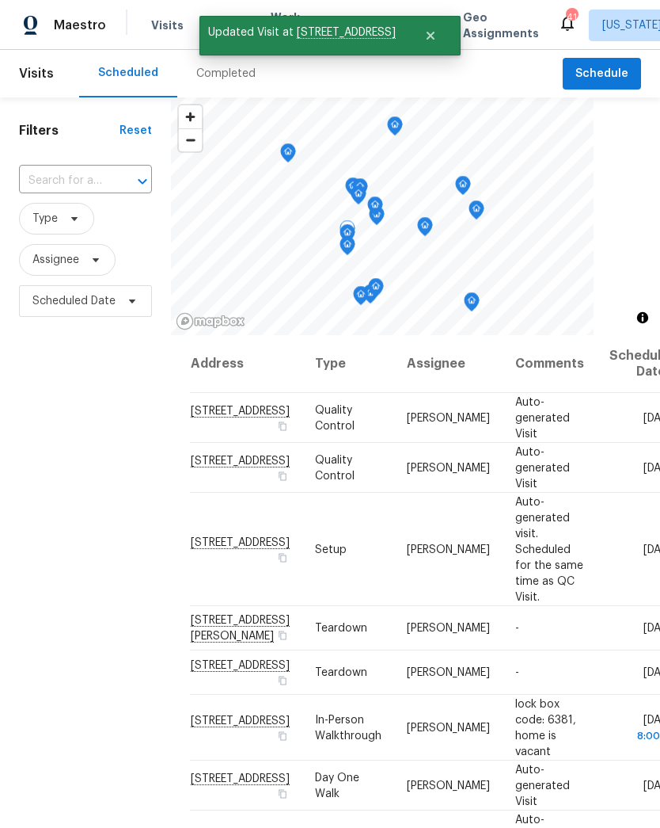
click at [0, 0] on icon at bounding box center [0, 0] width 0 height 0
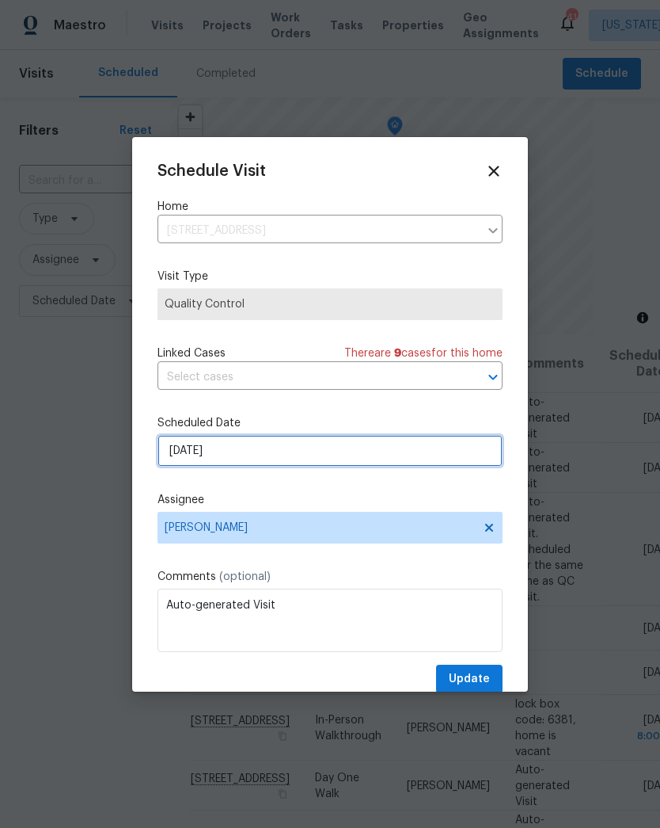
click at [481, 455] on input "9/6/2025" at bounding box center [330, 451] width 345 height 32
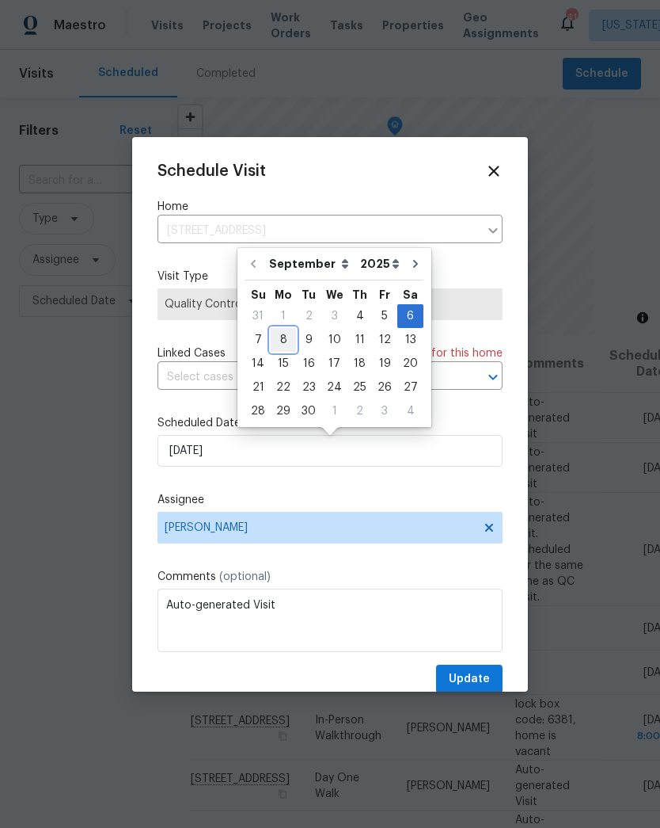
click at [281, 341] on div "8" at bounding box center [283, 340] width 25 height 22
type input "9/8/2025"
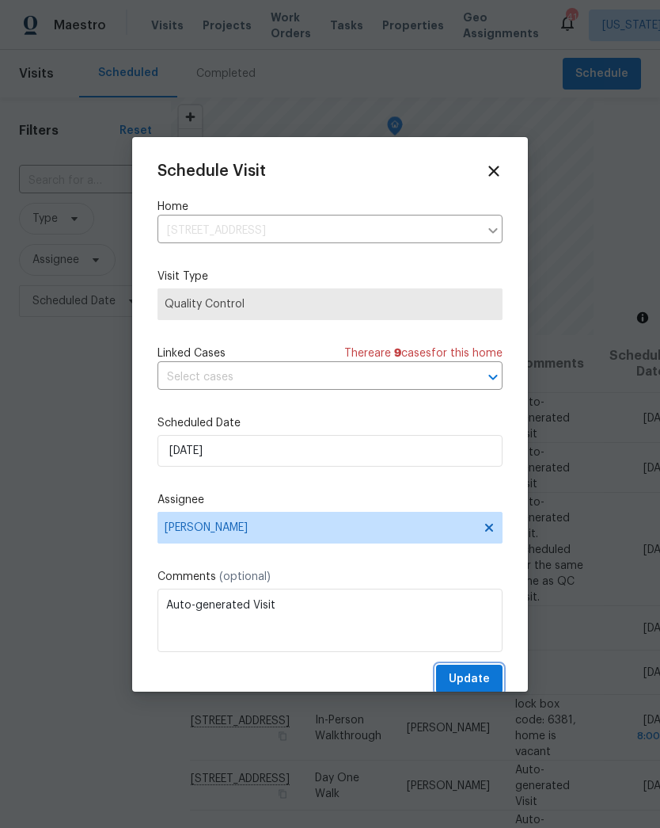
click at [481, 680] on span "Update" at bounding box center [469, 679] width 41 height 20
